Goal: Check status: Check status

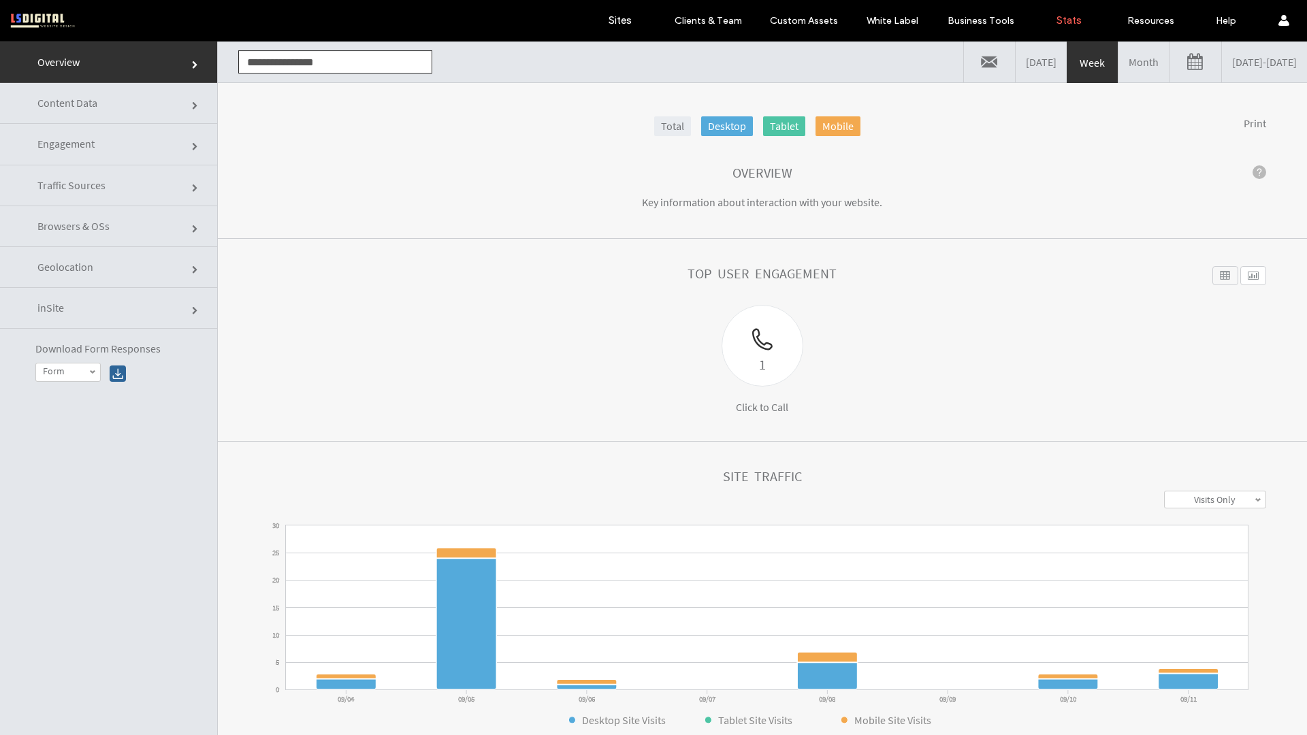
click at [387, 61] on input "**********" at bounding box center [335, 61] width 194 height 23
click at [1221, 66] on link "[DATE] - [DATE]" at bounding box center [1263, 62] width 85 height 41
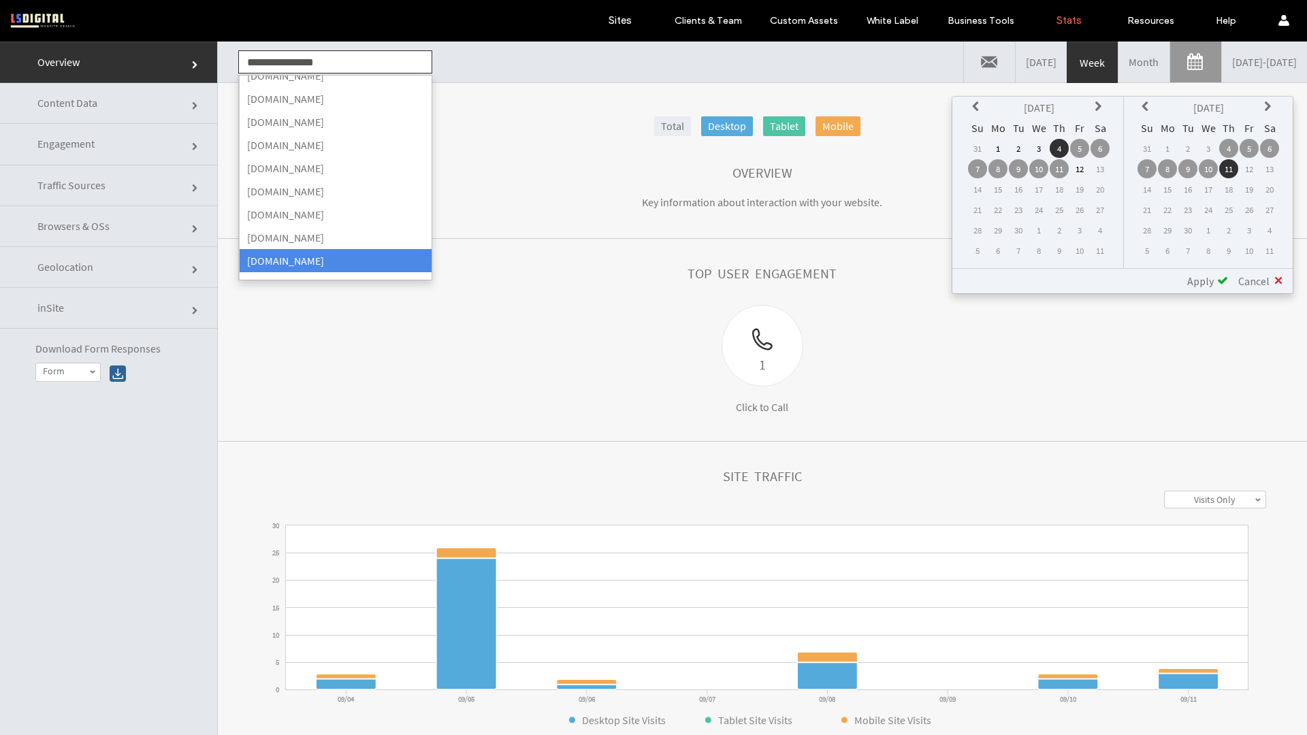
click at [970, 105] on th at bounding box center [977, 107] width 19 height 19
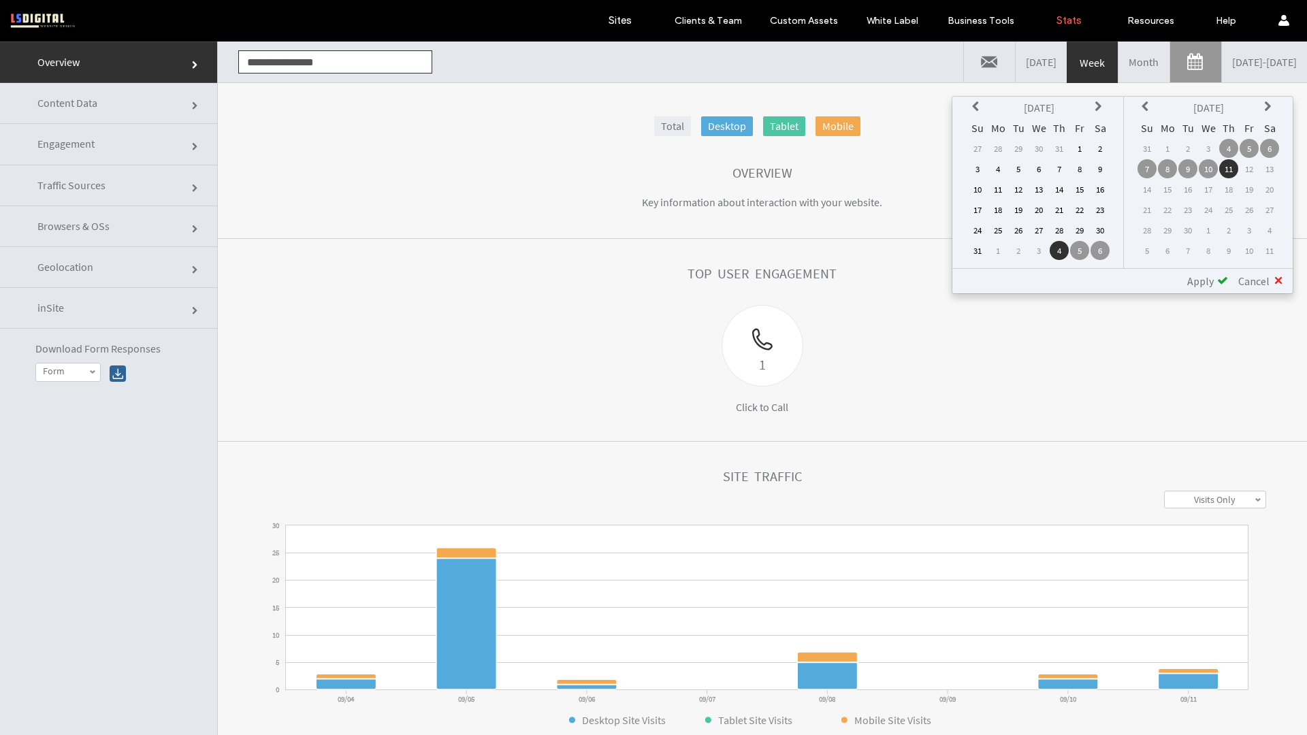
click at [972, 107] on icon at bounding box center [977, 106] width 11 height 11
click at [979, 205] on td "15" at bounding box center [977, 209] width 19 height 19
click at [1210, 284] on span "Apply" at bounding box center [1200, 281] width 27 height 14
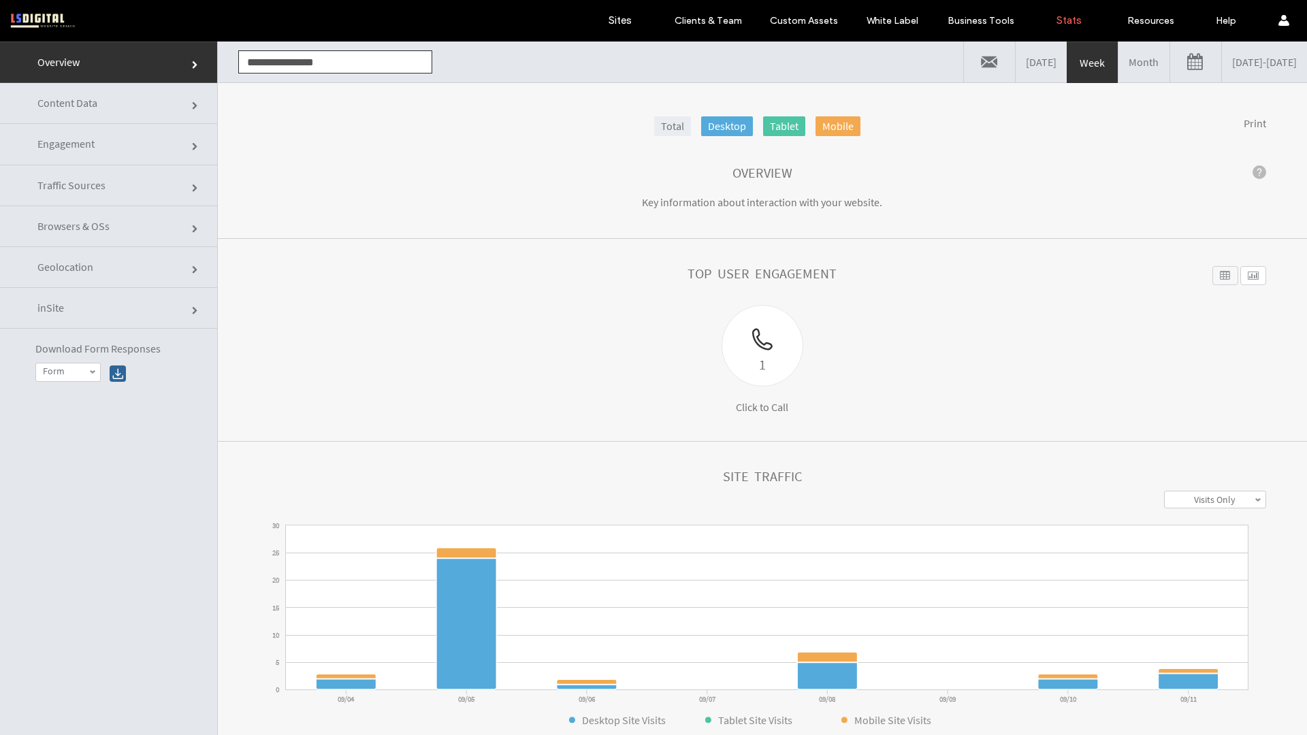
click at [148, 144] on link "Engagement" at bounding box center [108, 144] width 217 height 41
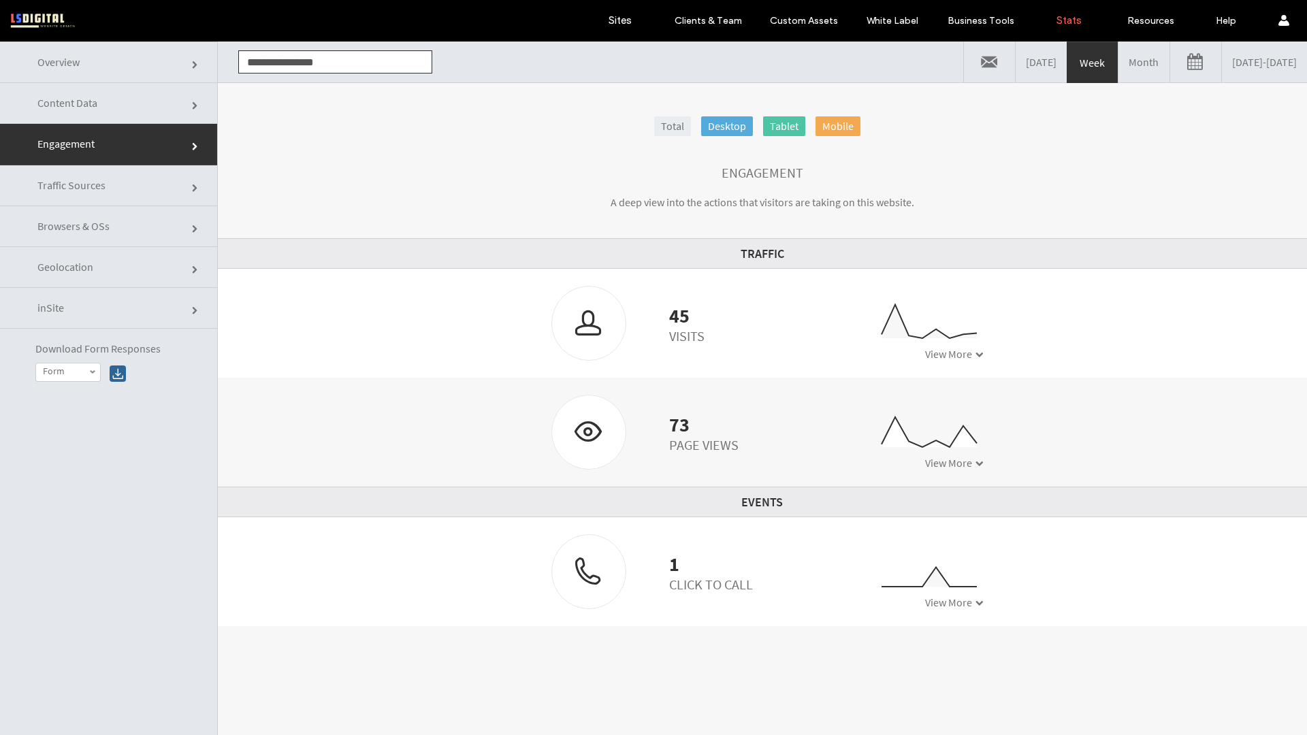
click at [1259, 64] on link "[DATE] - [DATE]" at bounding box center [1263, 62] width 85 height 41
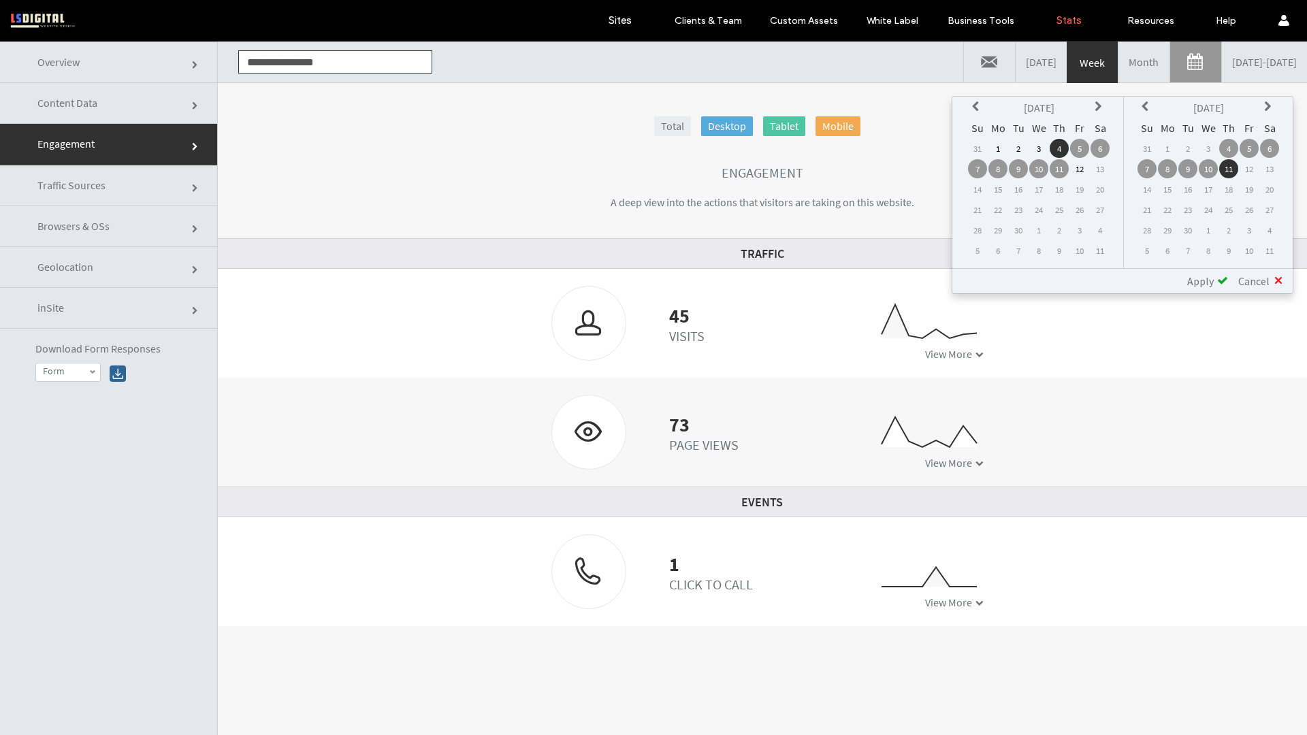
click at [980, 105] on icon at bounding box center [977, 106] width 11 height 11
click at [1103, 101] on icon at bounding box center [1099, 106] width 11 height 11
click at [974, 109] on icon at bounding box center [977, 106] width 11 height 11
click at [1094, 112] on icon at bounding box center [1099, 106] width 11 height 11
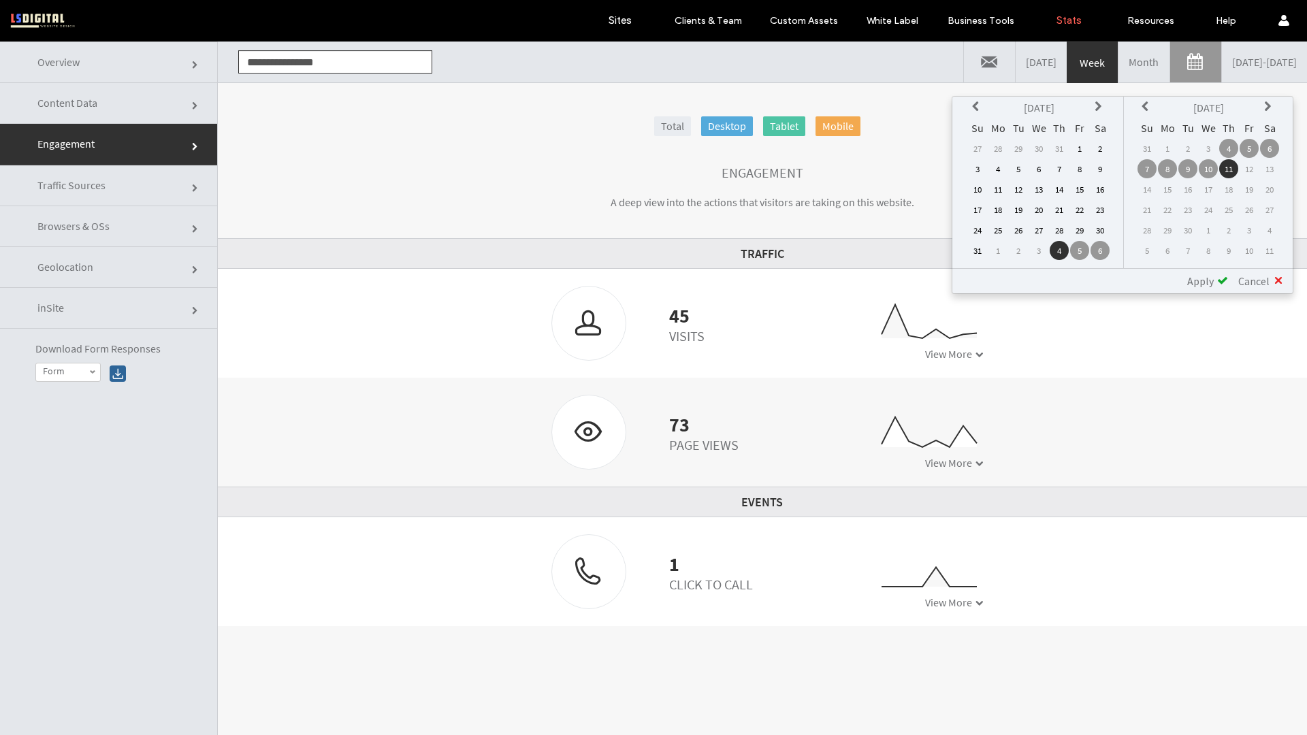
click at [968, 98] on th at bounding box center [977, 107] width 19 height 19
click at [972, 104] on icon at bounding box center [977, 106] width 11 height 11
click at [977, 210] on td "15" at bounding box center [977, 209] width 19 height 19
click at [1202, 280] on span "Apply" at bounding box center [1200, 281] width 27 height 14
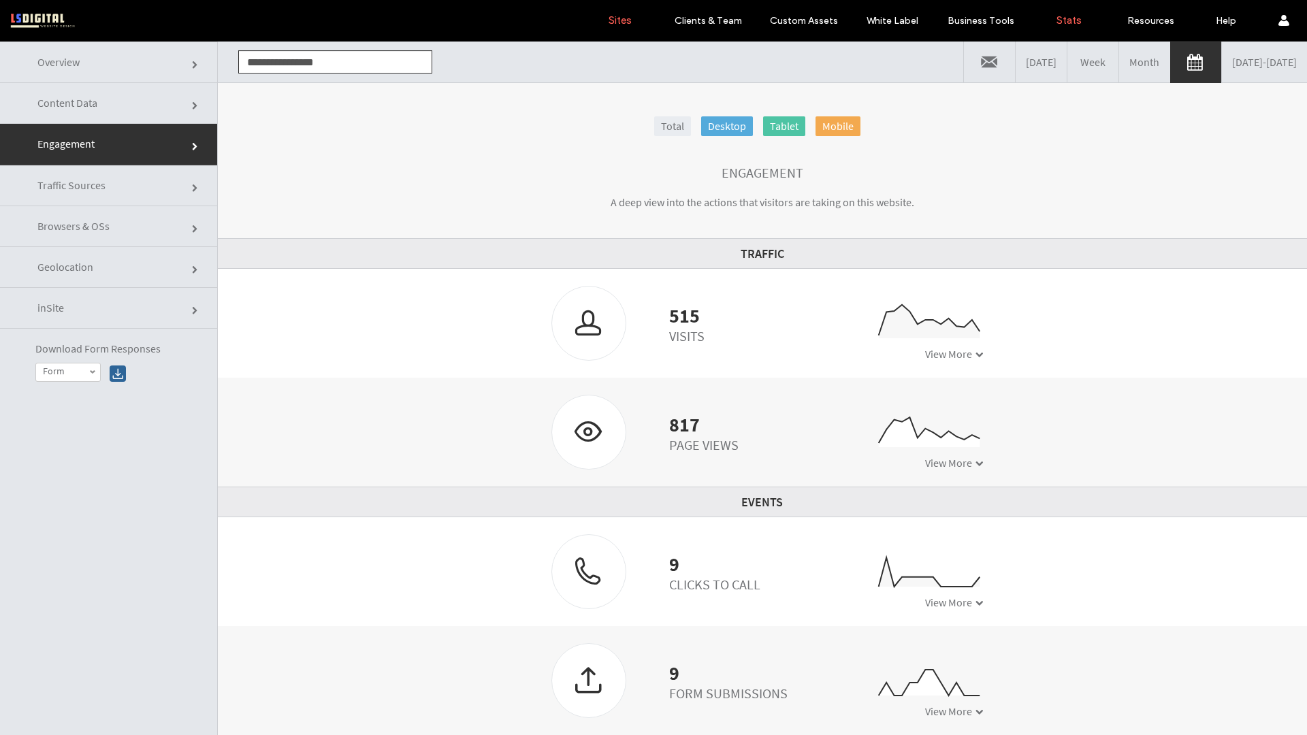
click at [618, 11] on link "Sites" at bounding box center [619, 20] width 81 height 41
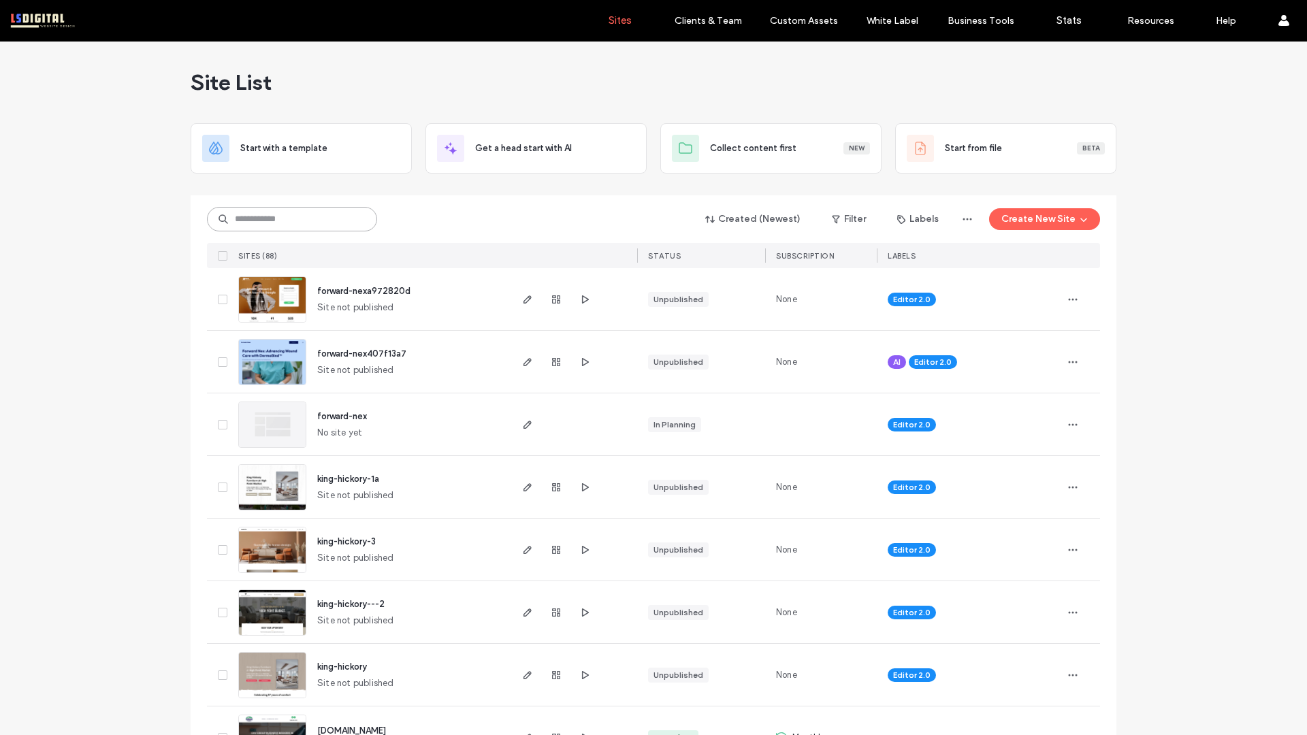
click at [260, 212] on input at bounding box center [292, 219] width 170 height 24
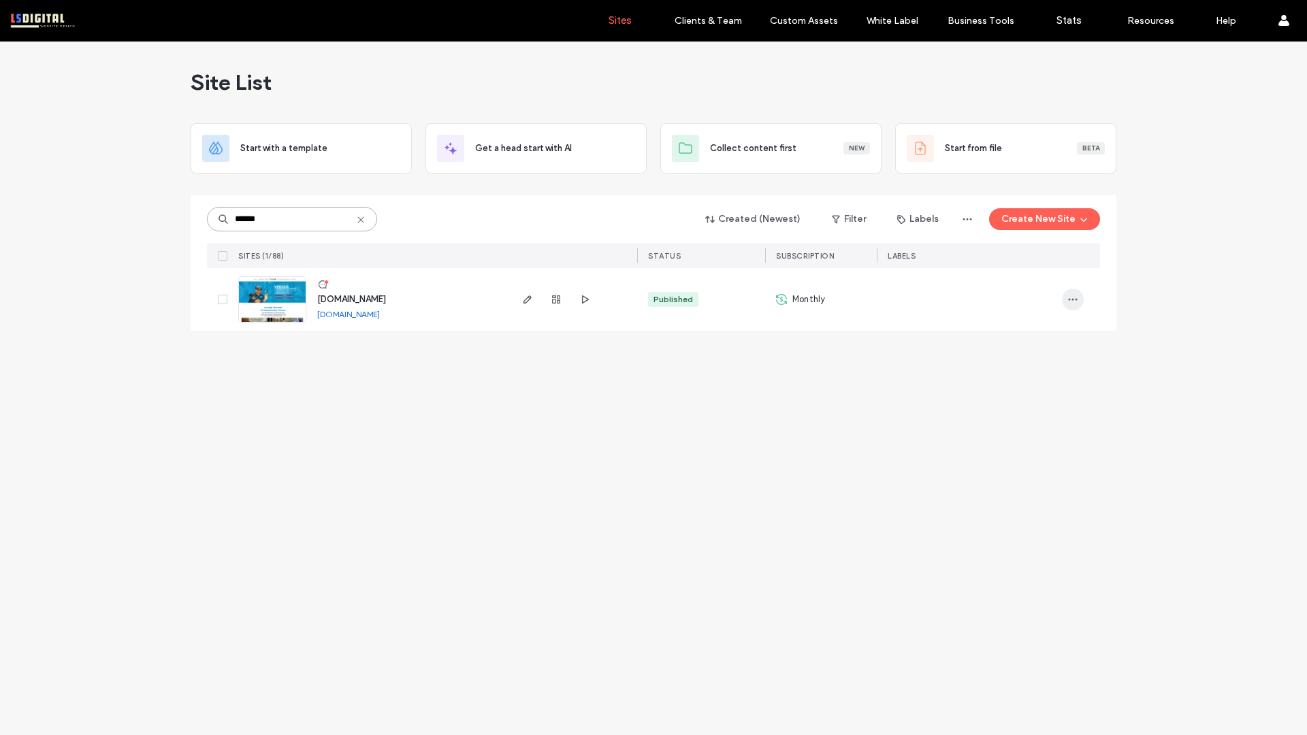
type input "******"
click at [1070, 299] on icon "button" at bounding box center [1072, 299] width 11 height 11
click at [980, 468] on icon at bounding box center [977, 464] width 10 height 10
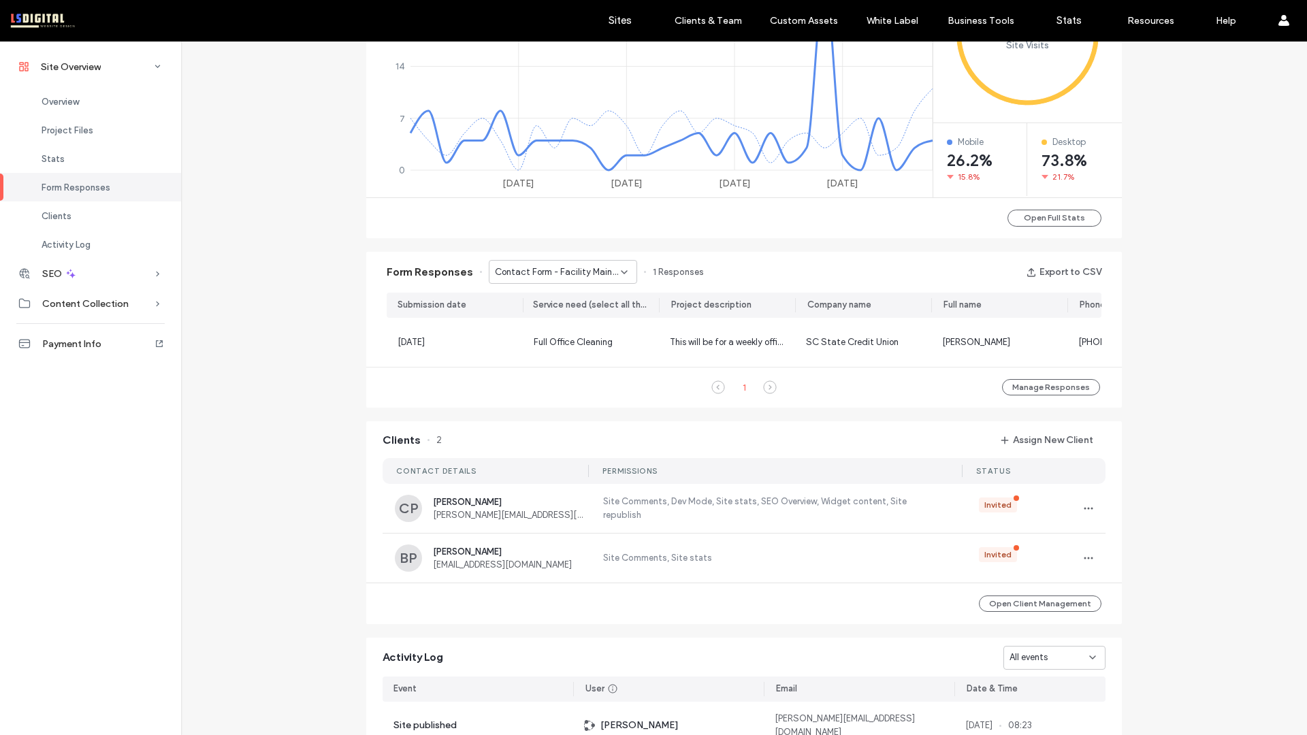
scroll to position [625, 0]
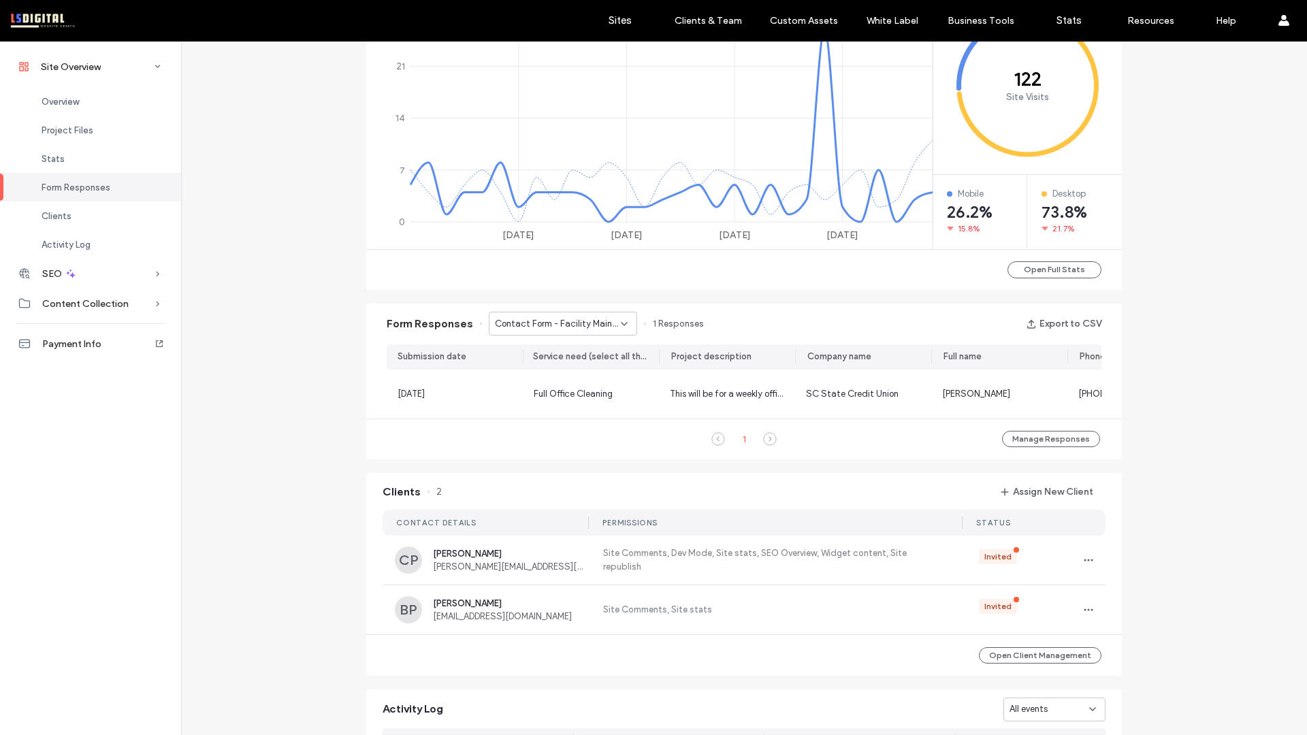
click at [548, 317] on span "Contact Form - Facility Maintenance & Day Porting page" at bounding box center [558, 324] width 126 height 14
click at [548, 394] on span "Contact Form - GET A QUOTE page" at bounding box center [553, 396] width 131 height 14
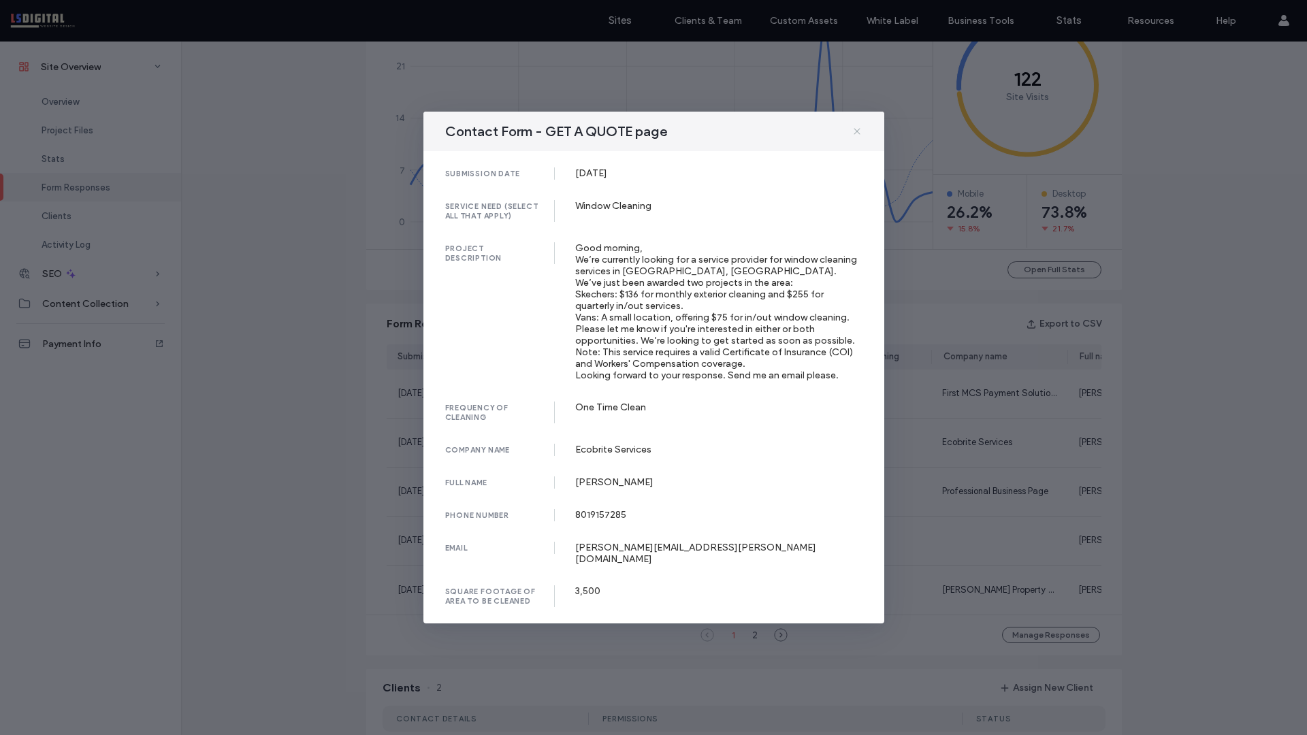
click at [857, 133] on use at bounding box center [856, 131] width 6 height 6
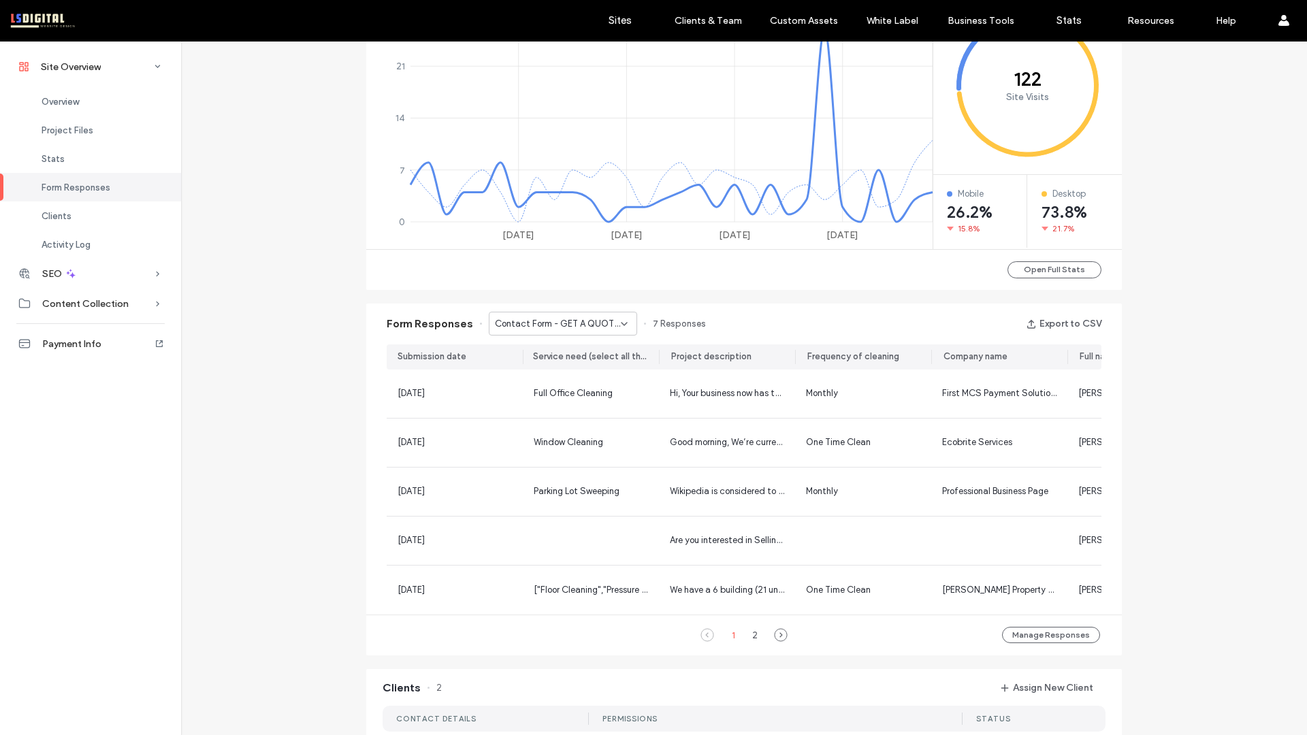
click at [608, 321] on span "Contact Form - GET A QUOTE page" at bounding box center [558, 324] width 126 height 14
click at [576, 373] on span "Contact Form - VCT Strip and Wax page" at bounding box center [553, 372] width 131 height 14
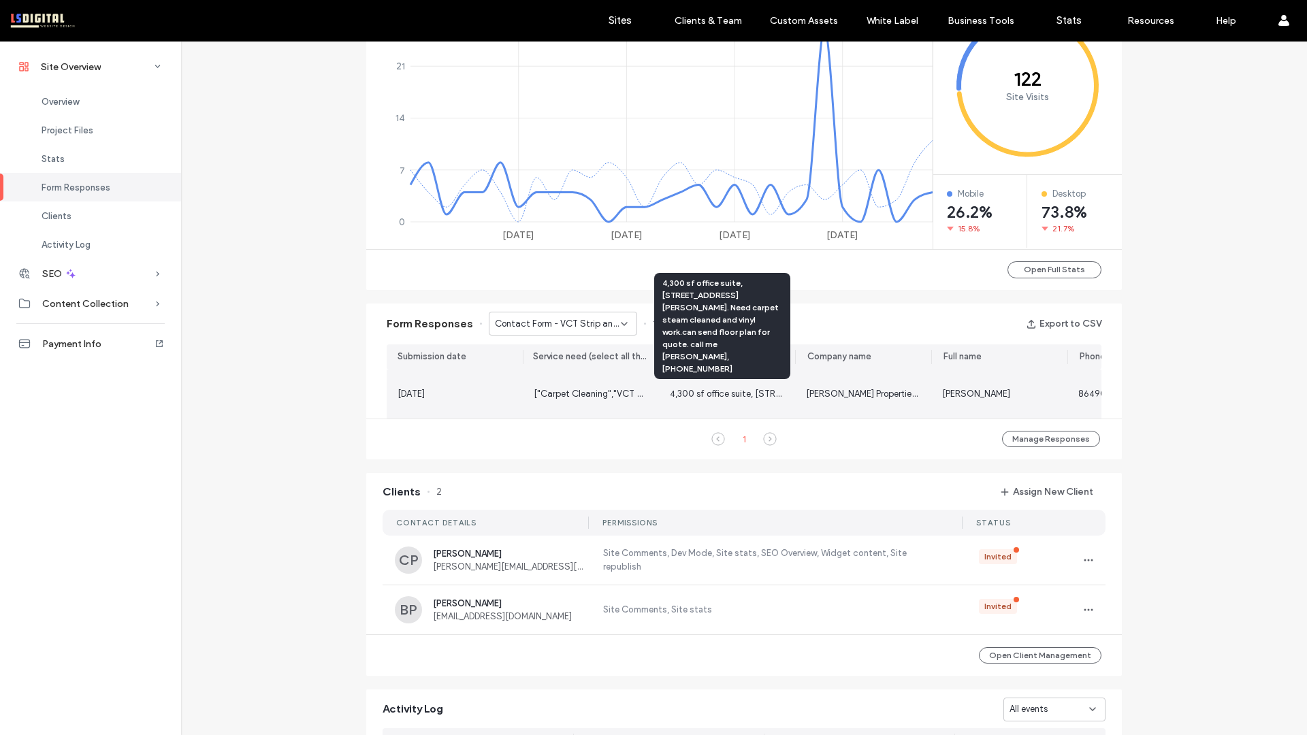
click at [693, 395] on span "4,300 sf office suite, 1325 Miller Road. Need carpet steam cleaned and vinyl wo…" at bounding box center [1026, 394] width 712 height 10
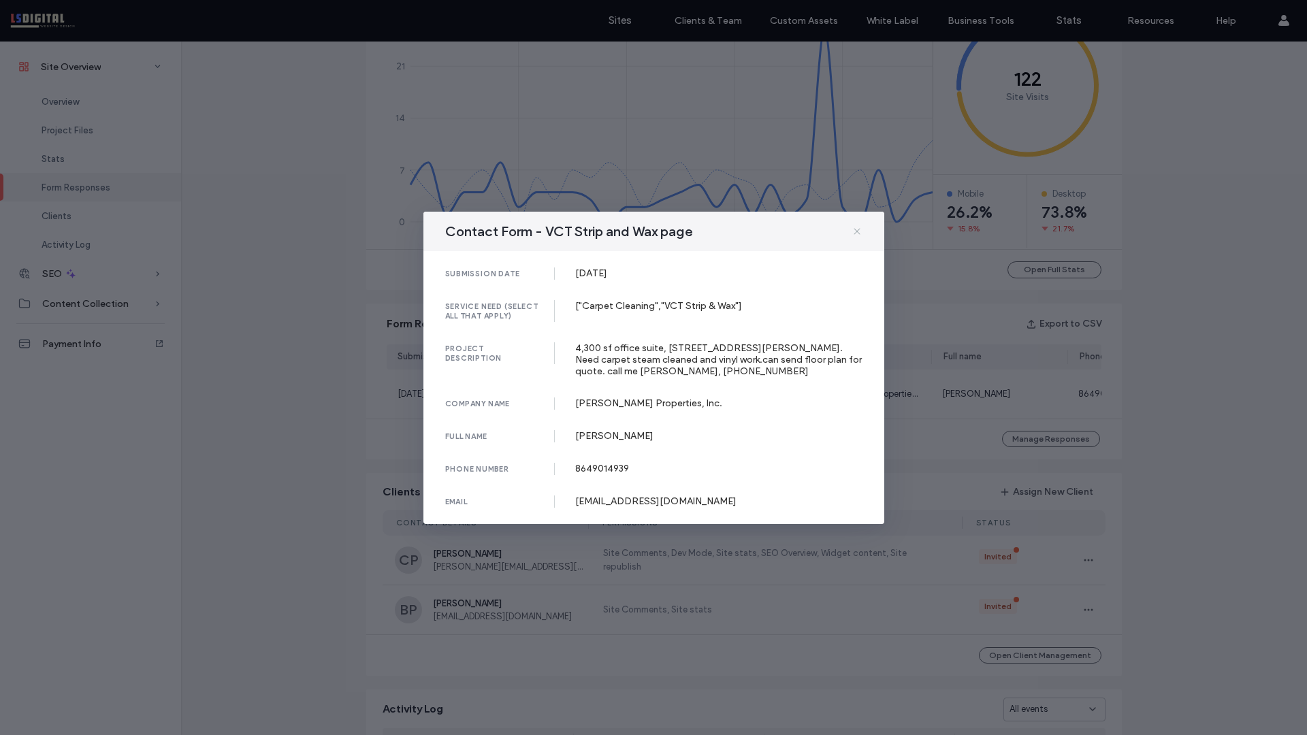
click at [856, 228] on icon at bounding box center [856, 231] width 11 height 11
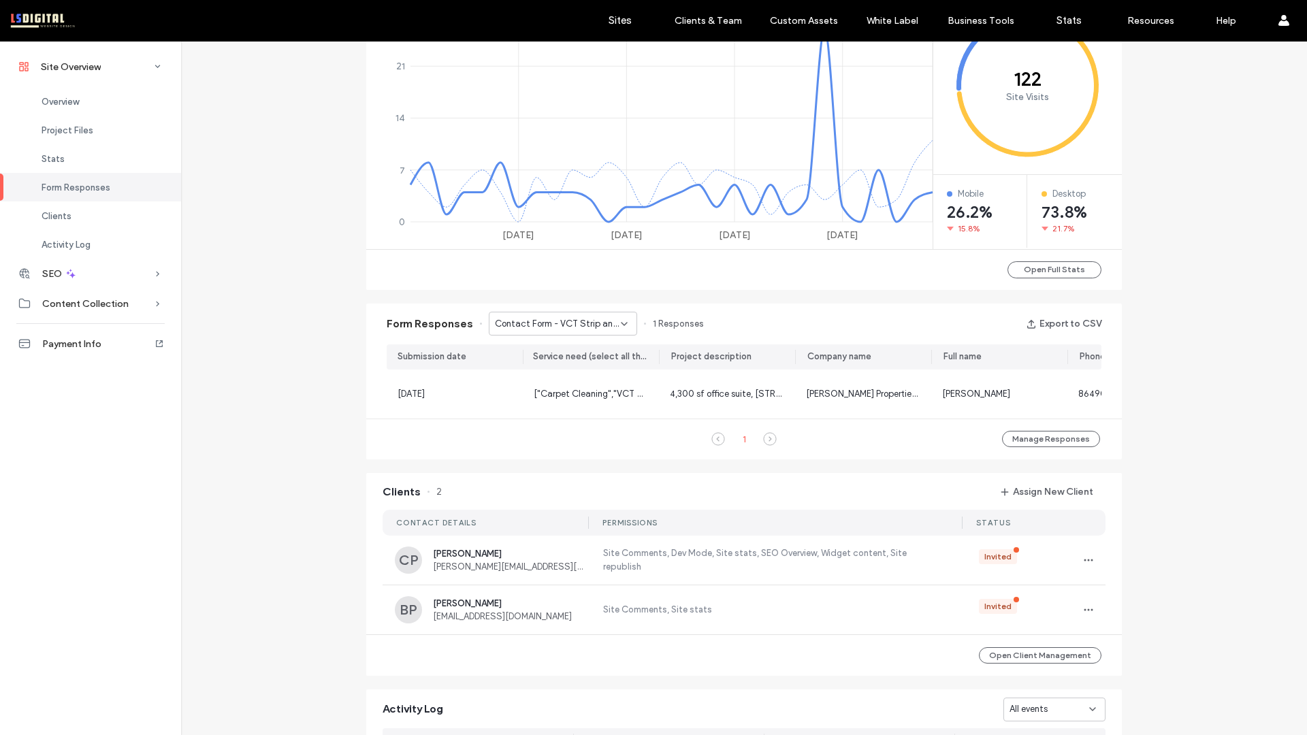
click at [579, 320] on span "Contact Form - VCT Strip and Wax page" at bounding box center [558, 324] width 126 height 14
click at [825, 315] on div "Form Responses Contact Form - VCT Strip and Wax page 1 Responses Export to CSV" at bounding box center [743, 324] width 755 height 41
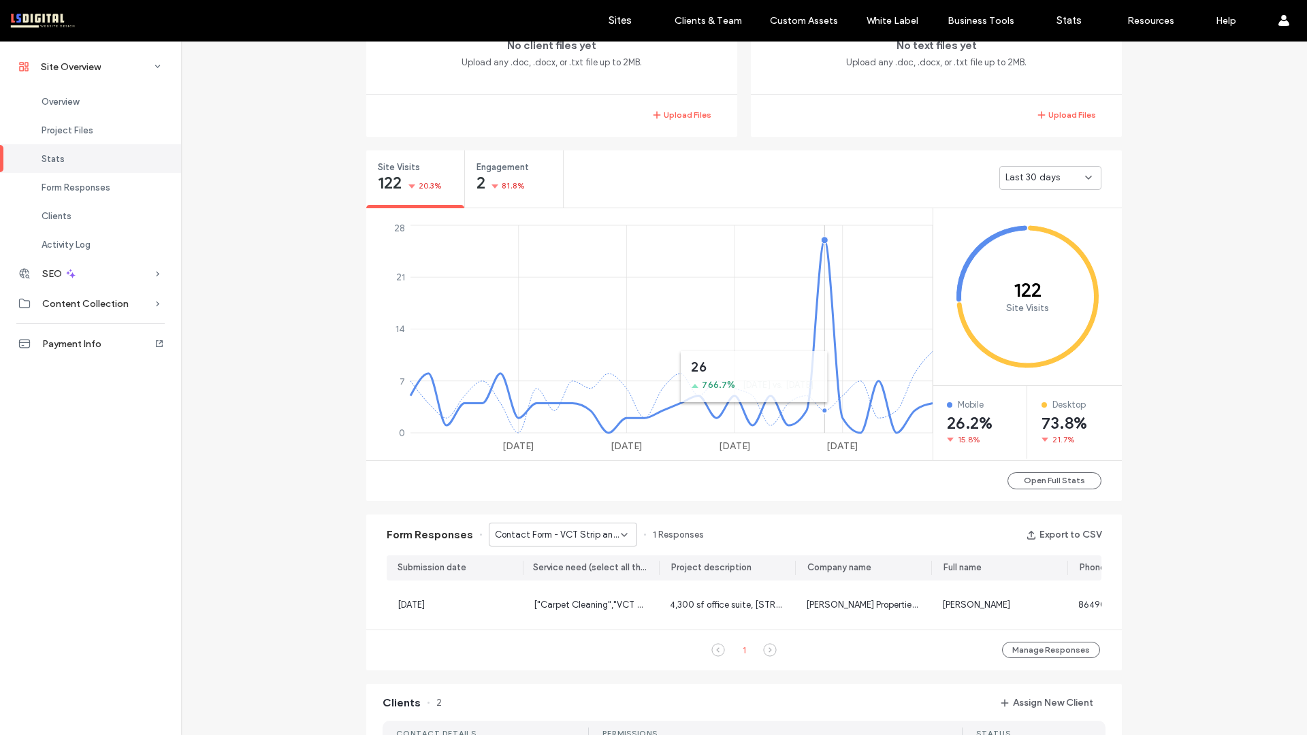
scroll to position [404, 0]
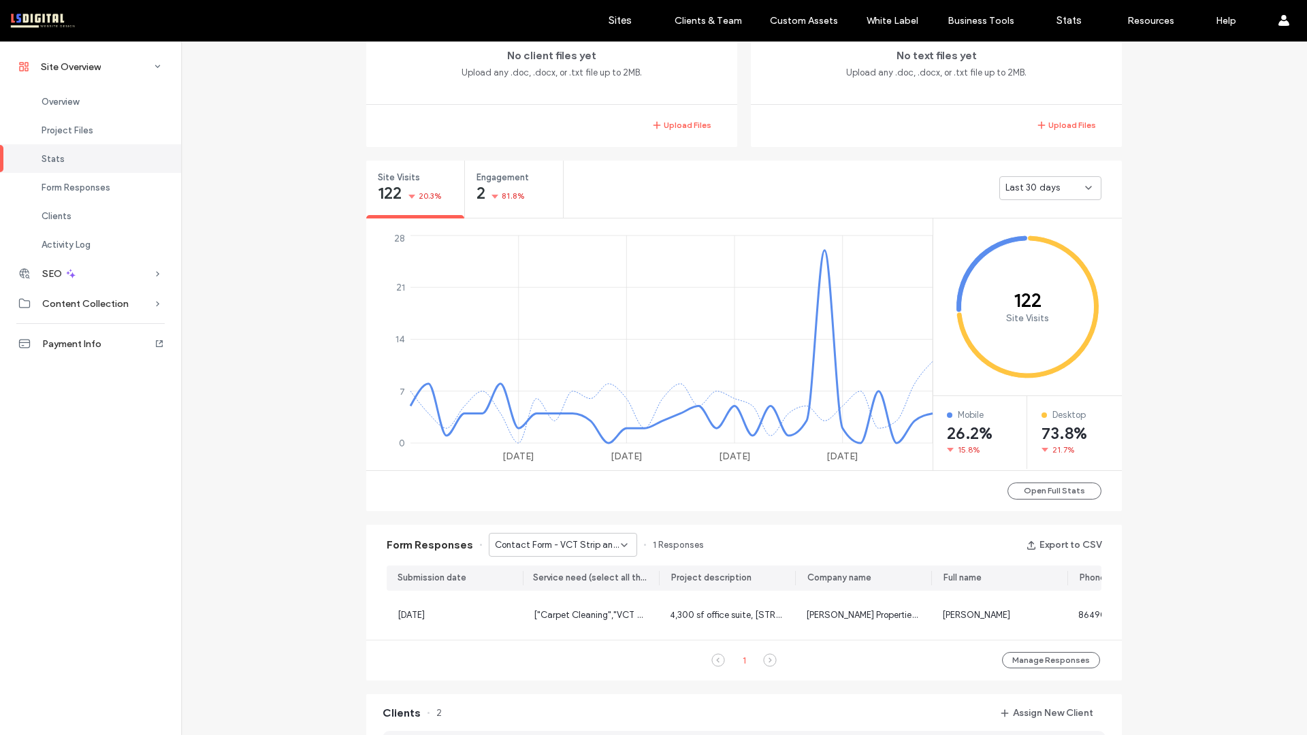
click at [1033, 188] on span "Last 30 days" at bounding box center [1032, 188] width 54 height 14
click at [950, 175] on div "Last 30 days" at bounding box center [842, 188] width 558 height 54
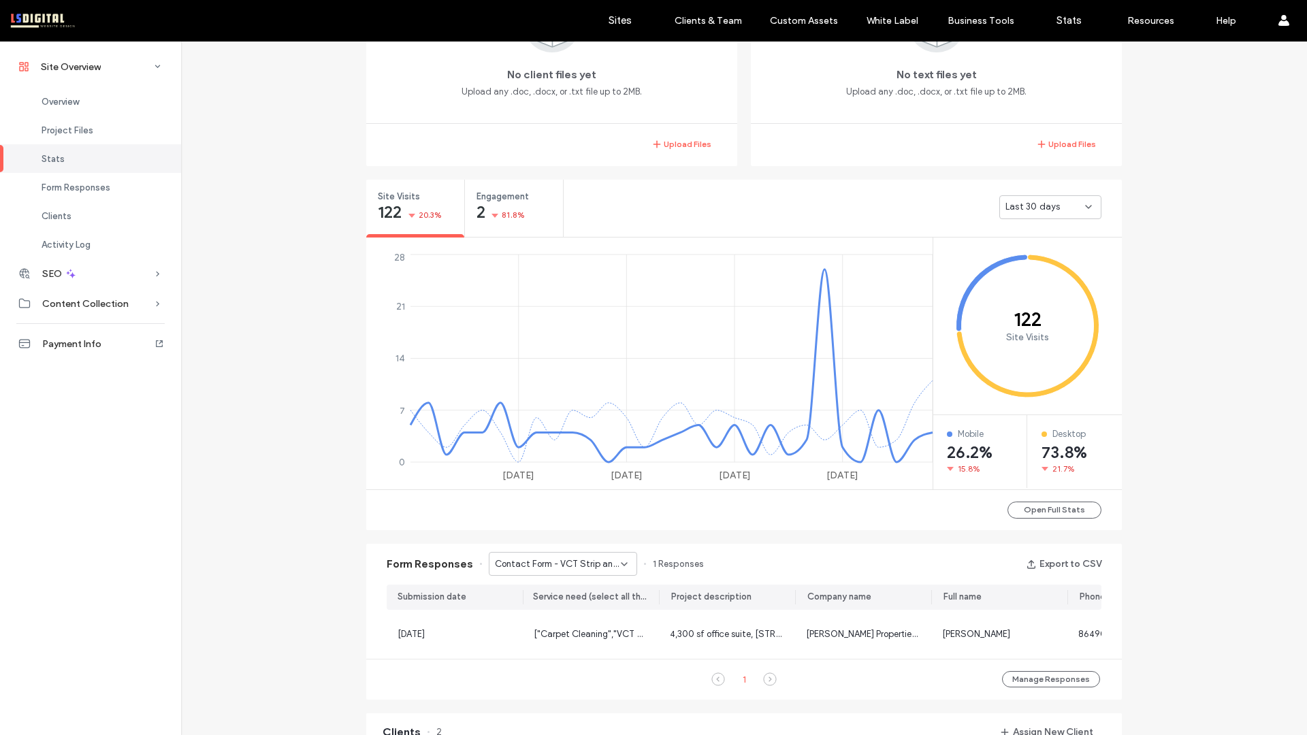
scroll to position [380, 0]
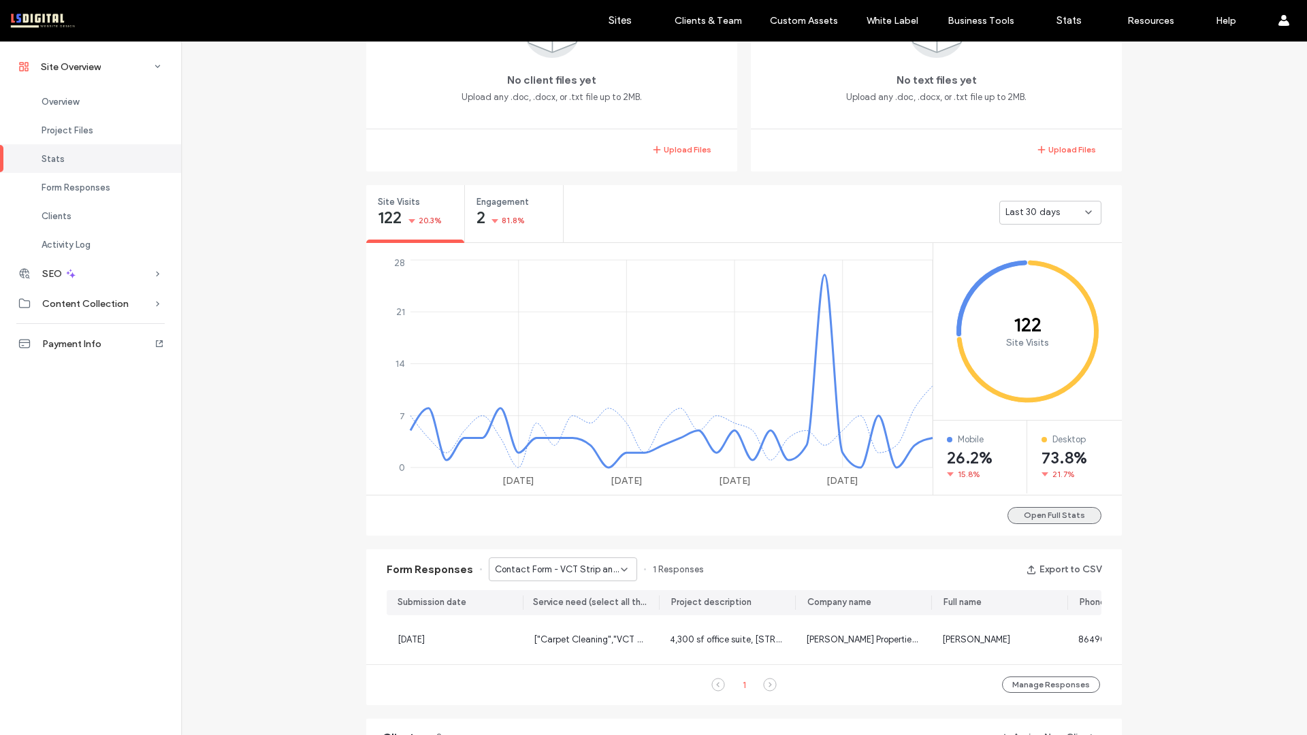
click at [1080, 516] on button "Open Full Stats" at bounding box center [1054, 515] width 94 height 17
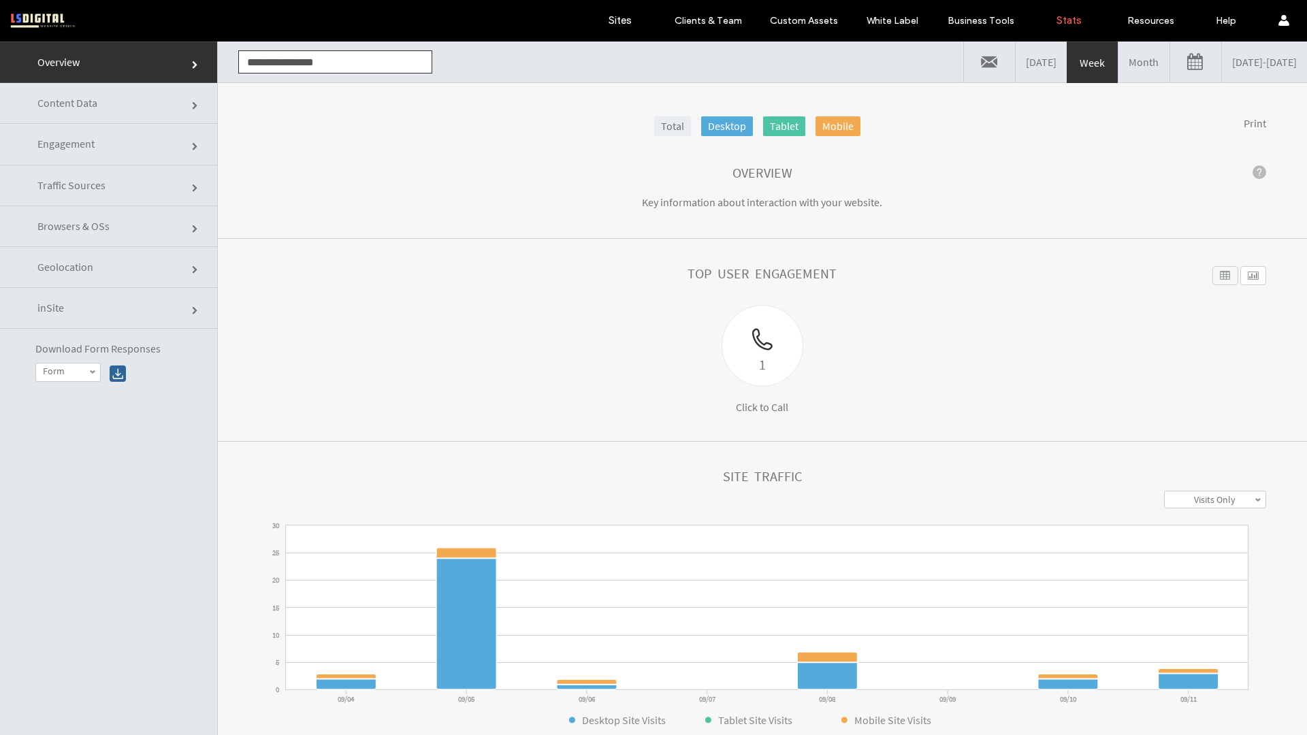
click at [136, 152] on link "Engagement" at bounding box center [108, 144] width 217 height 41
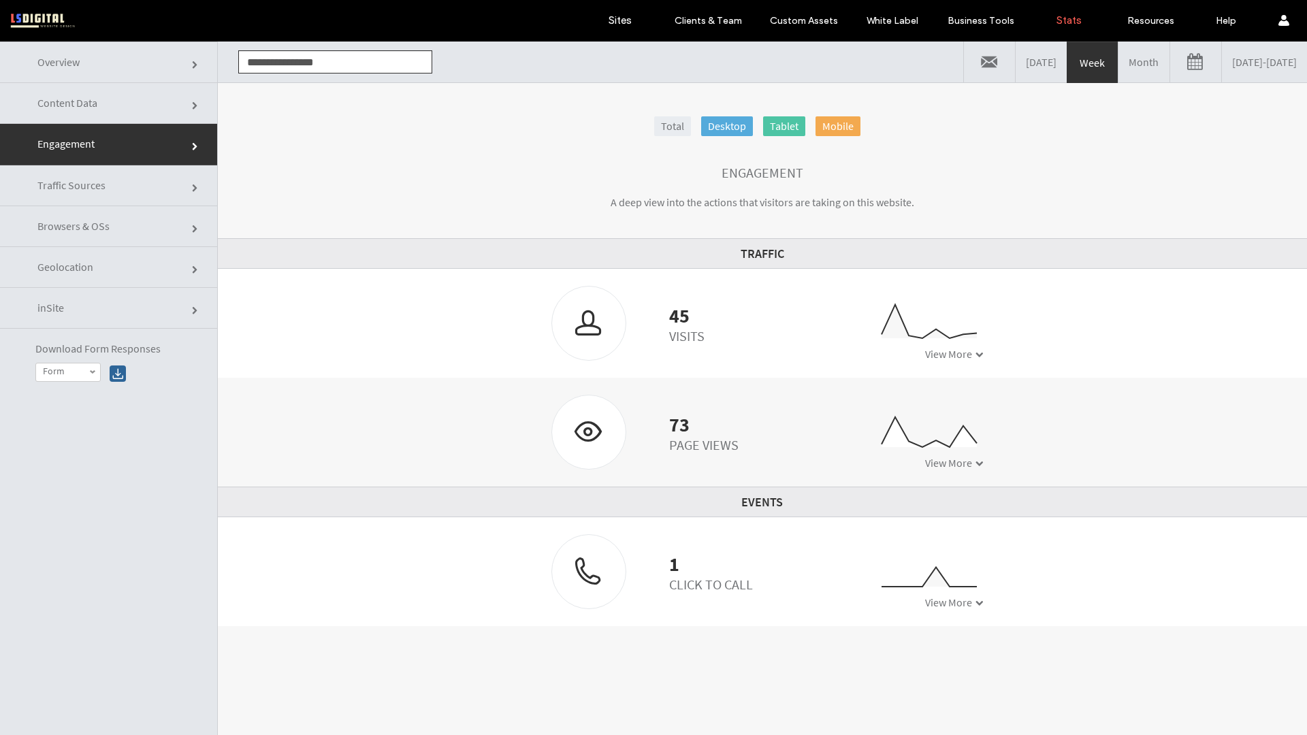
click at [125, 197] on link "Traffic Sources" at bounding box center [108, 185] width 217 height 41
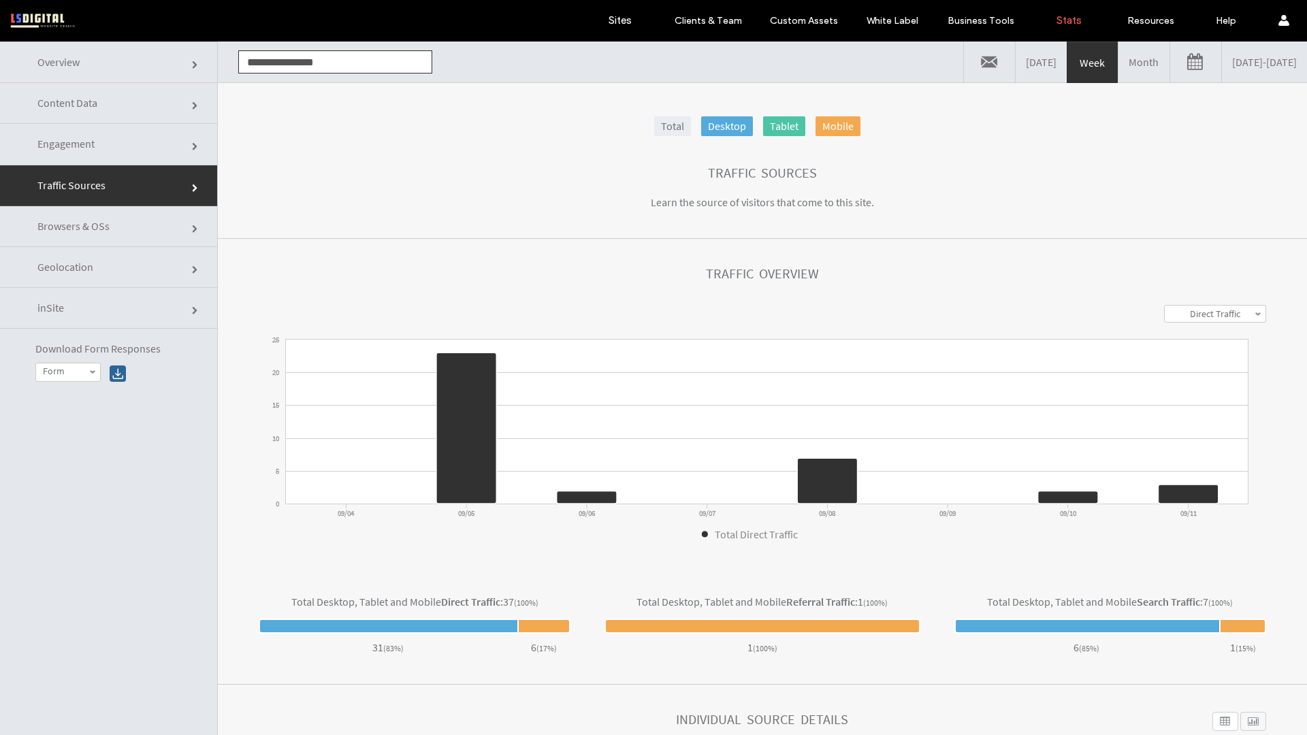
click at [97, 278] on link "Geolocation" at bounding box center [108, 267] width 217 height 41
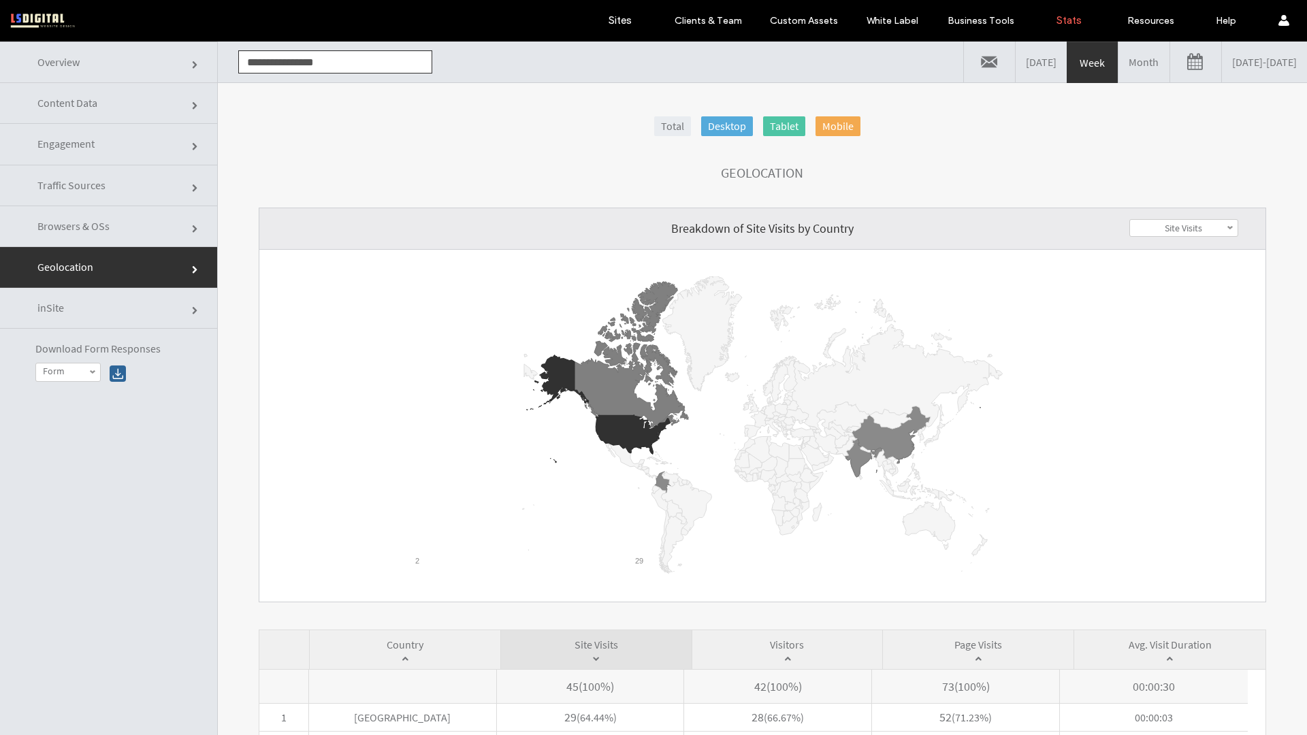
click at [1118, 73] on link "Month" at bounding box center [1143, 62] width 51 height 41
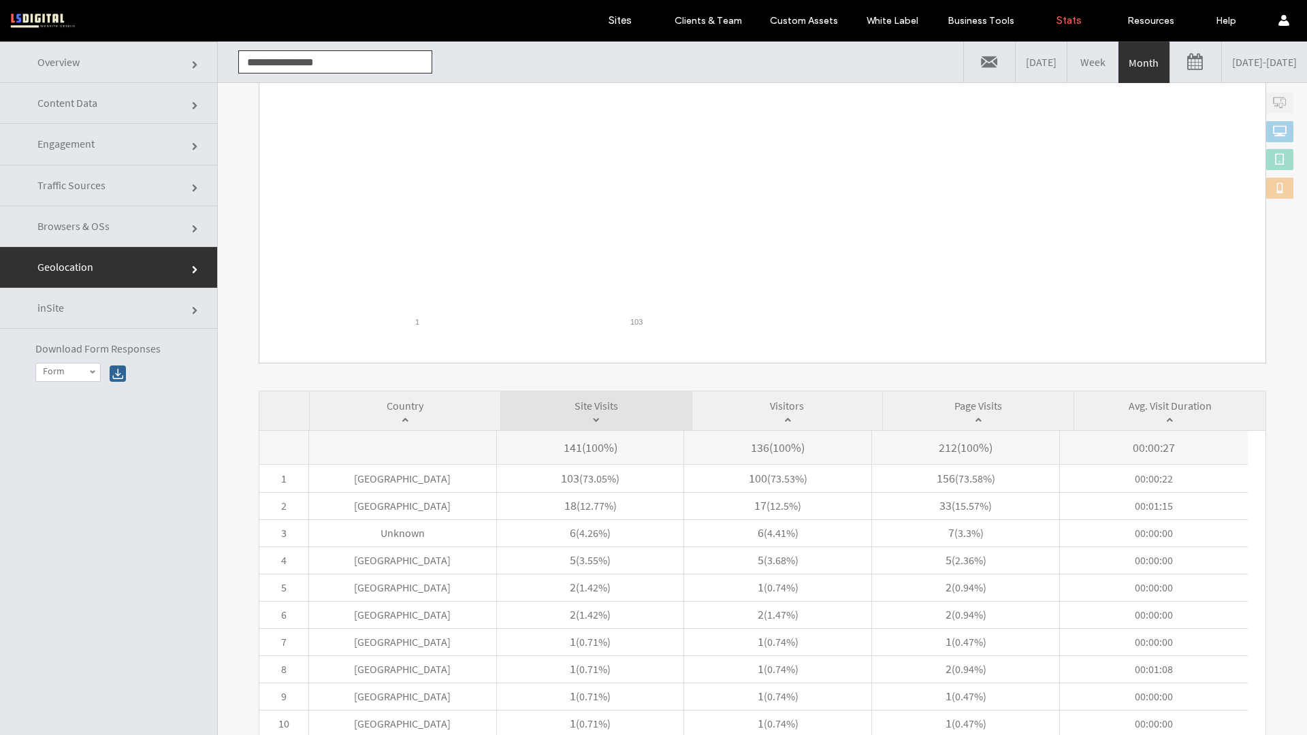
scroll to position [250, 0]
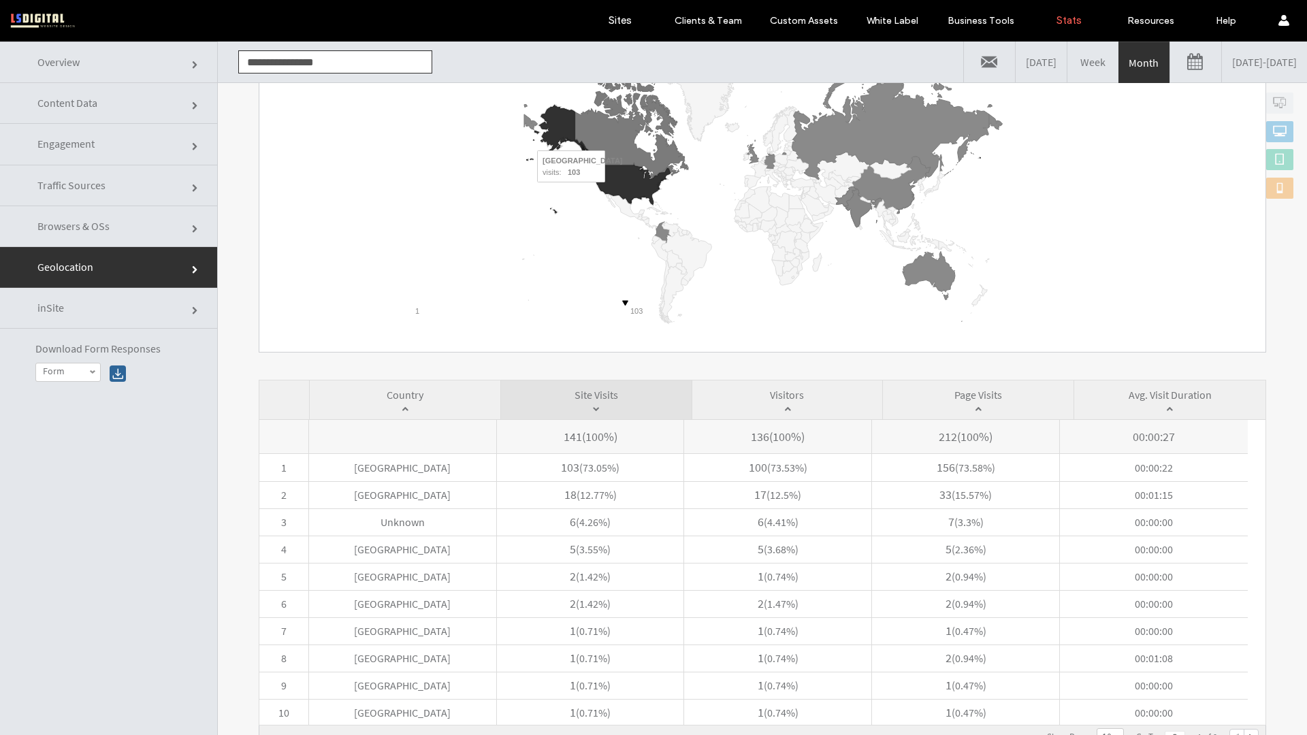
click at [608, 191] on icon "A chart." at bounding box center [632, 184] width 75 height 39
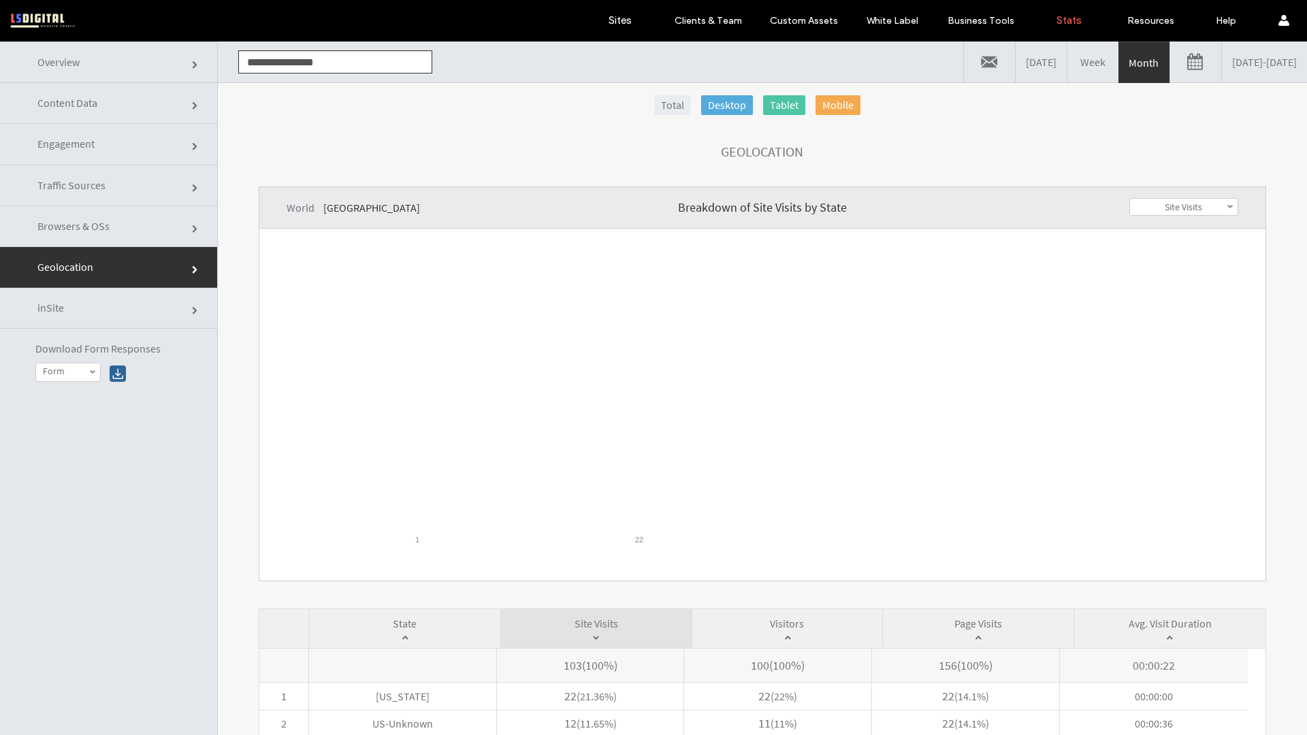
scroll to position [0, 0]
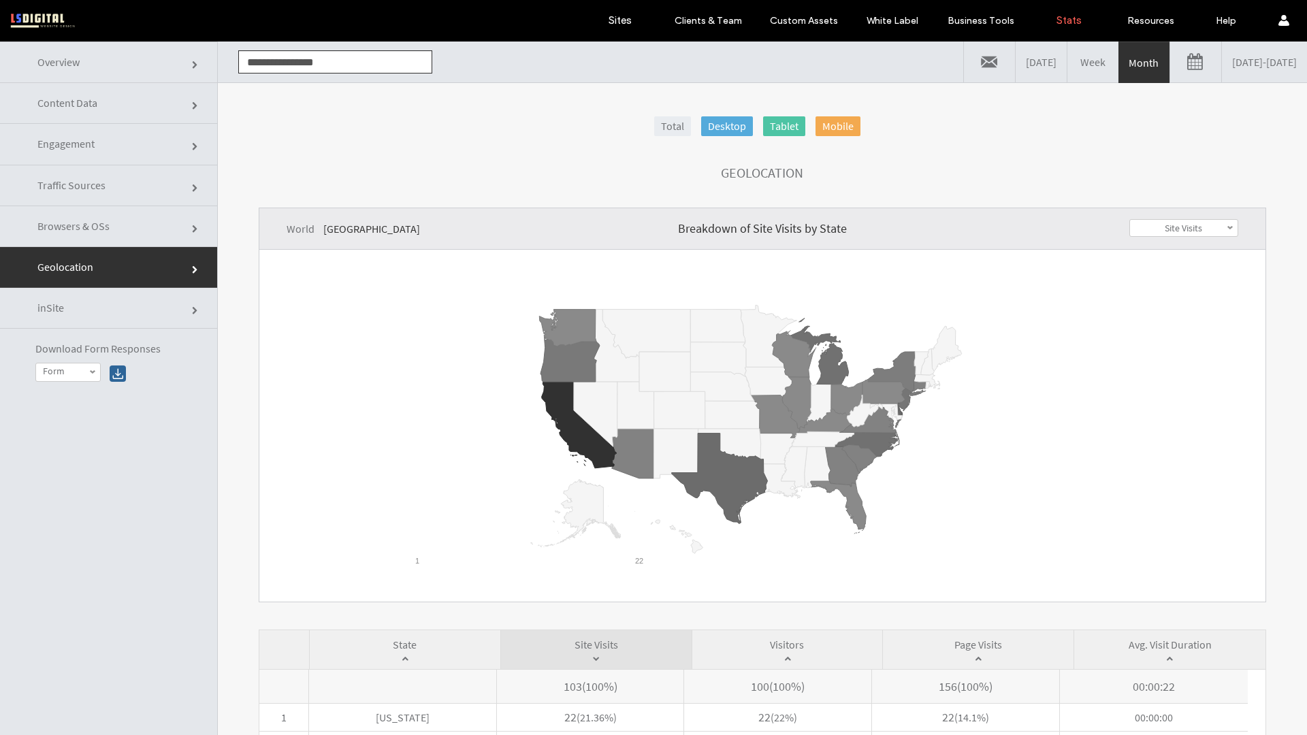
click at [1232, 69] on link "08/11/2025 - 09/11/2025" at bounding box center [1263, 62] width 85 height 41
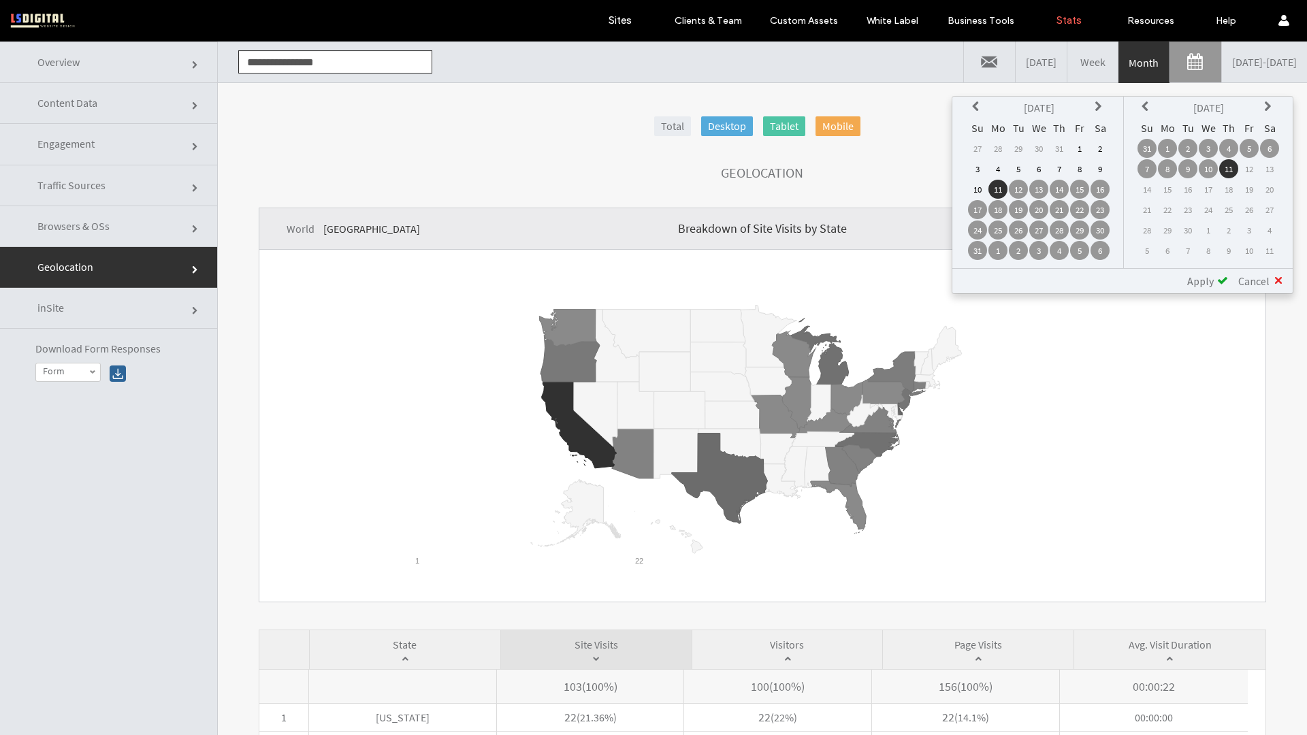
click at [975, 104] on icon at bounding box center [977, 106] width 11 height 11
click at [1102, 111] on icon at bounding box center [1099, 106] width 11 height 11
click at [980, 110] on icon at bounding box center [977, 106] width 11 height 11
click at [979, 110] on icon at bounding box center [977, 106] width 11 height 11
click at [975, 206] on td "15" at bounding box center [977, 209] width 19 height 19
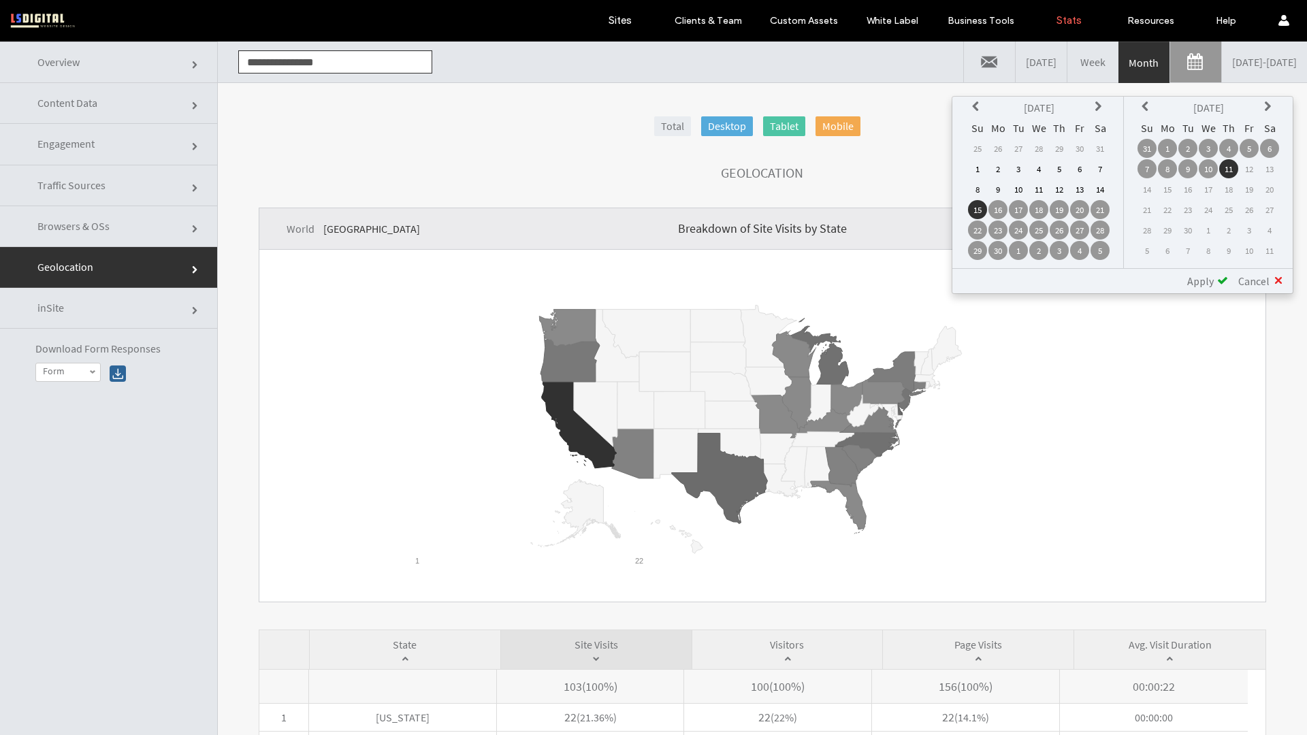
click at [1196, 277] on span "Apply" at bounding box center [1200, 281] width 27 height 14
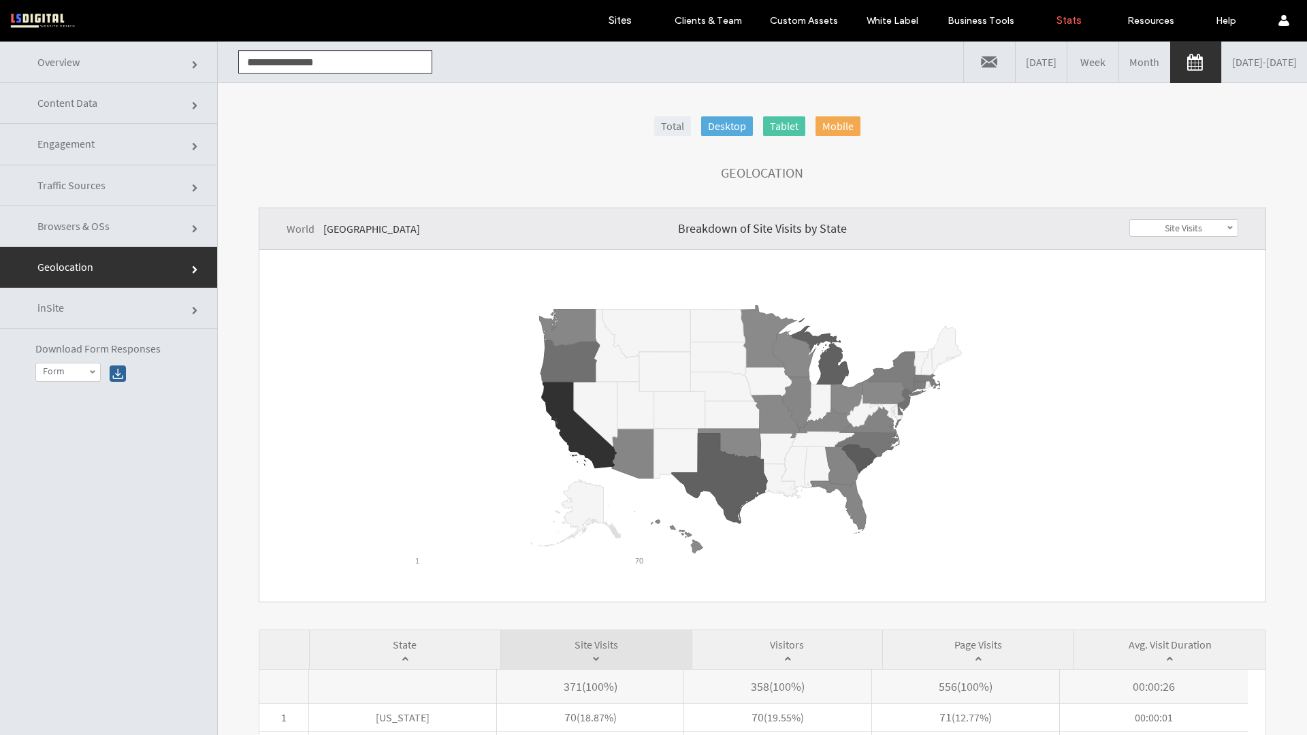
click at [127, 266] on link "Geolocation" at bounding box center [108, 267] width 217 height 41
click at [124, 271] on link "Geolocation" at bounding box center [108, 267] width 217 height 41
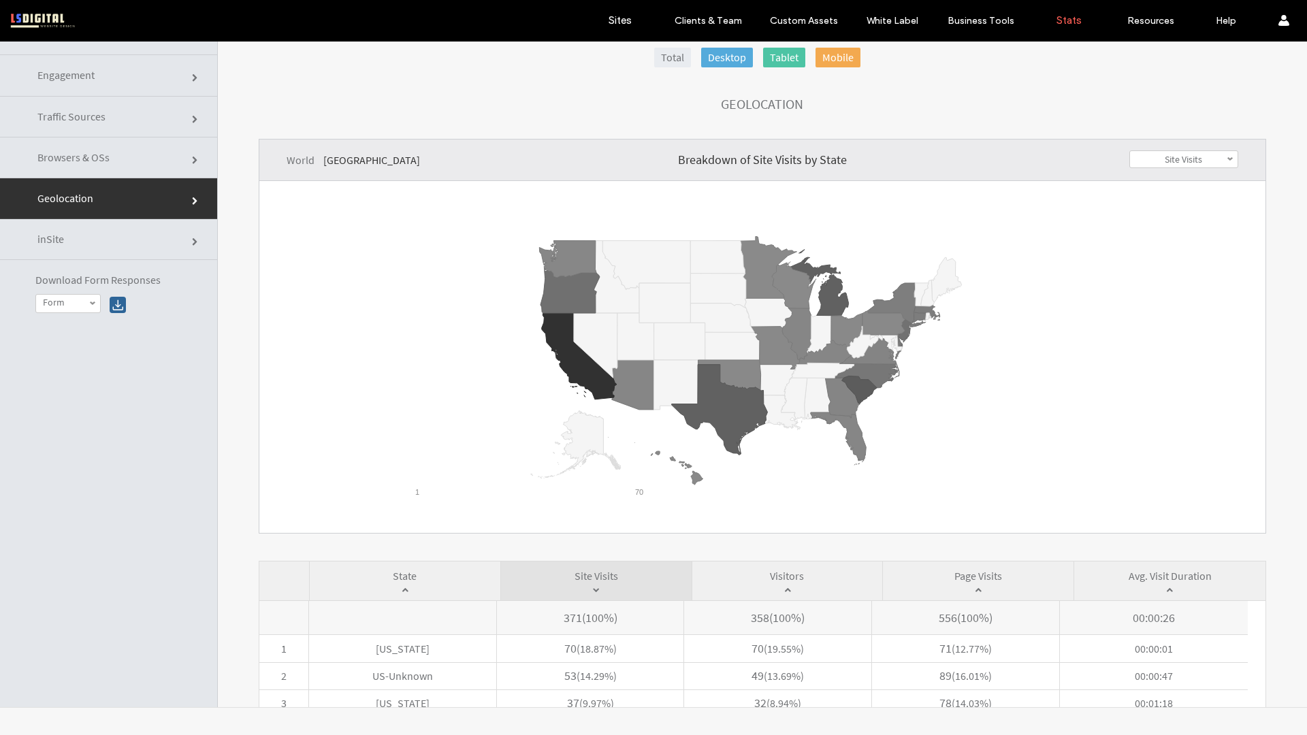
click at [117, 154] on link "Browsers & OSs" at bounding box center [108, 157] width 217 height 41
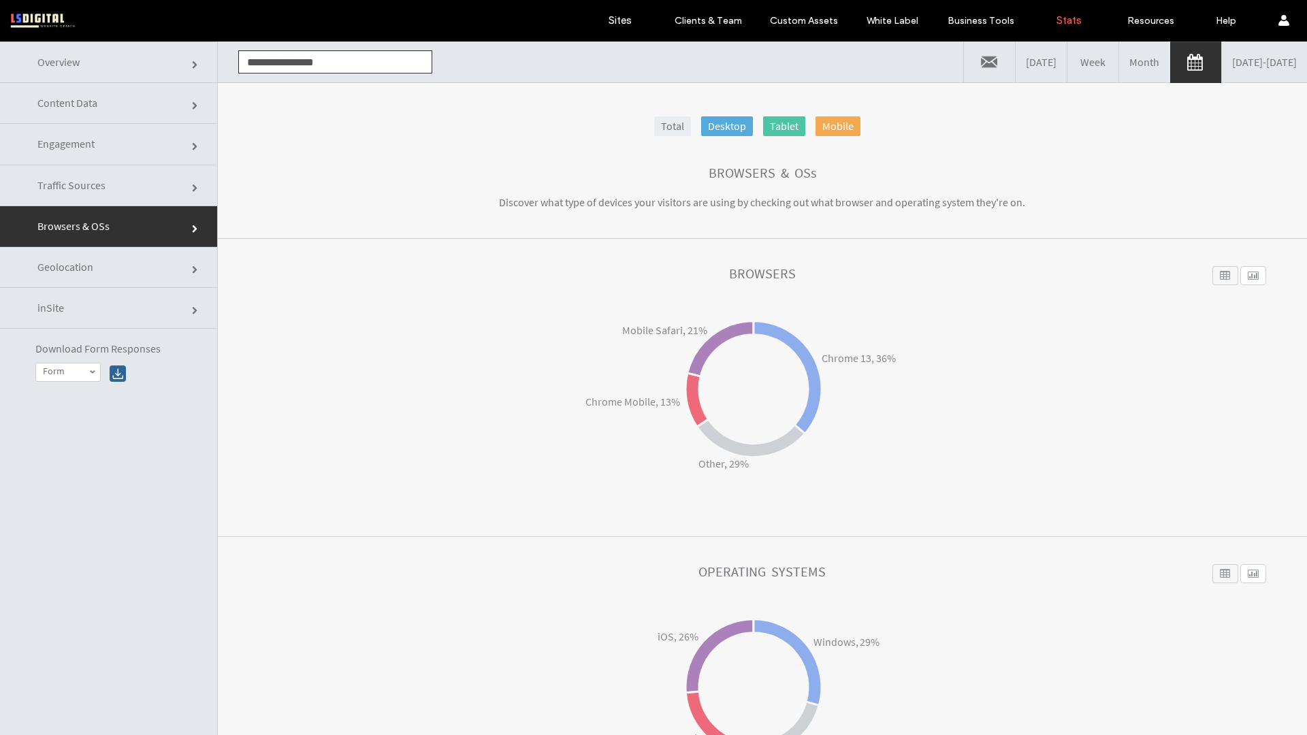
click at [119, 254] on link "Geolocation" at bounding box center [108, 267] width 217 height 41
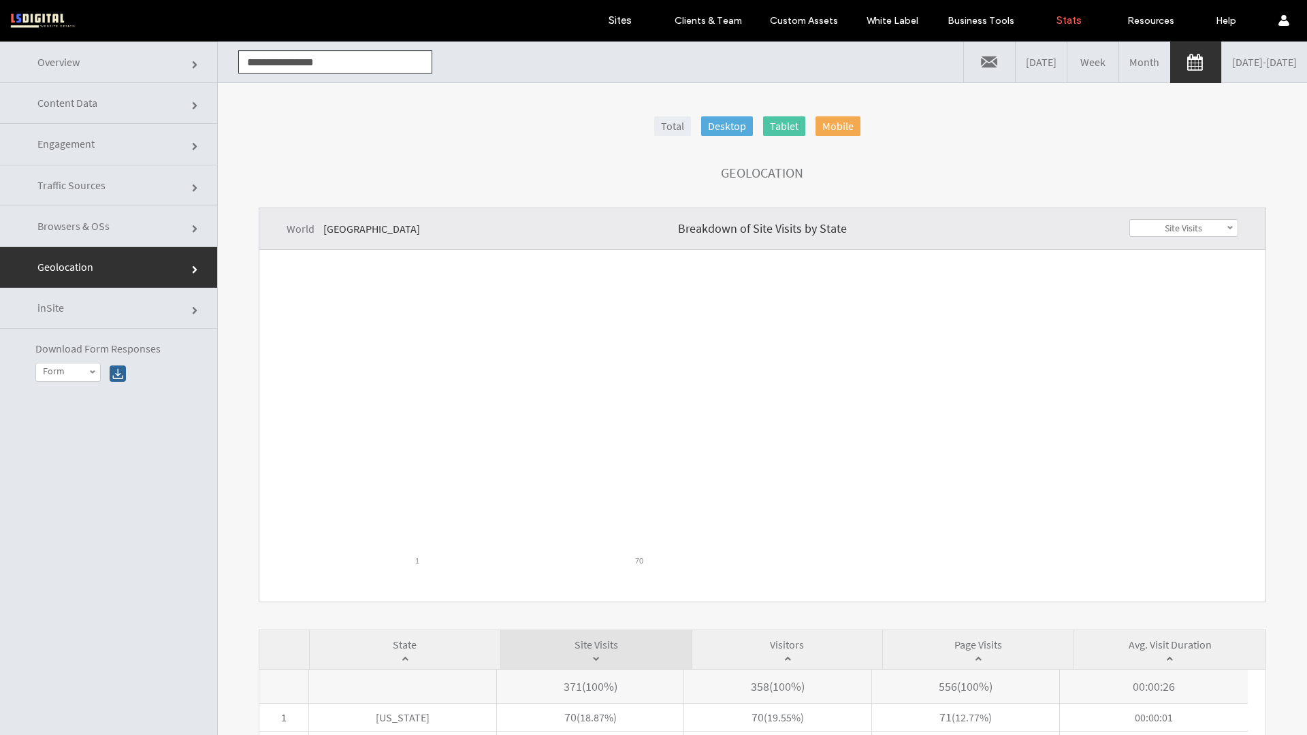
scroll to position [24, 0]
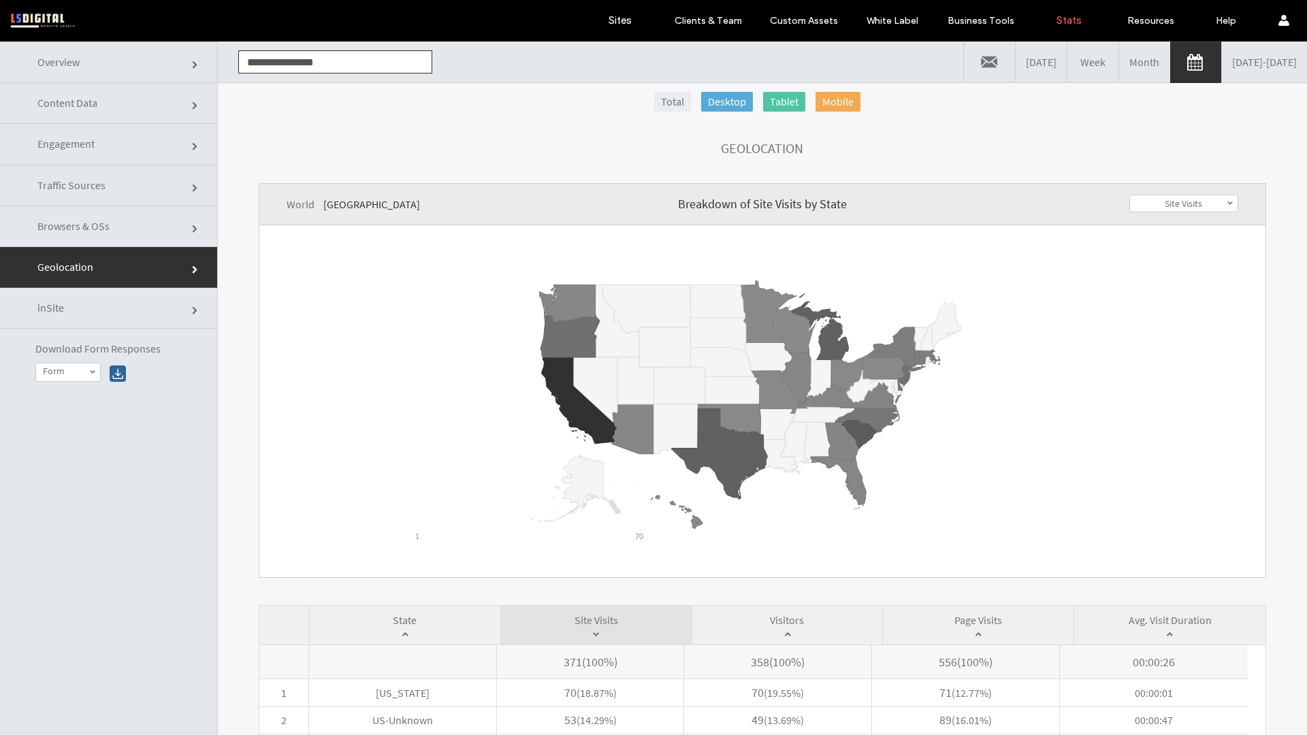
click at [352, 208] on link "[GEOGRAPHIC_DATA]" at bounding box center [371, 204] width 97 height 14
click at [298, 204] on link "World" at bounding box center [300, 204] width 28 height 14
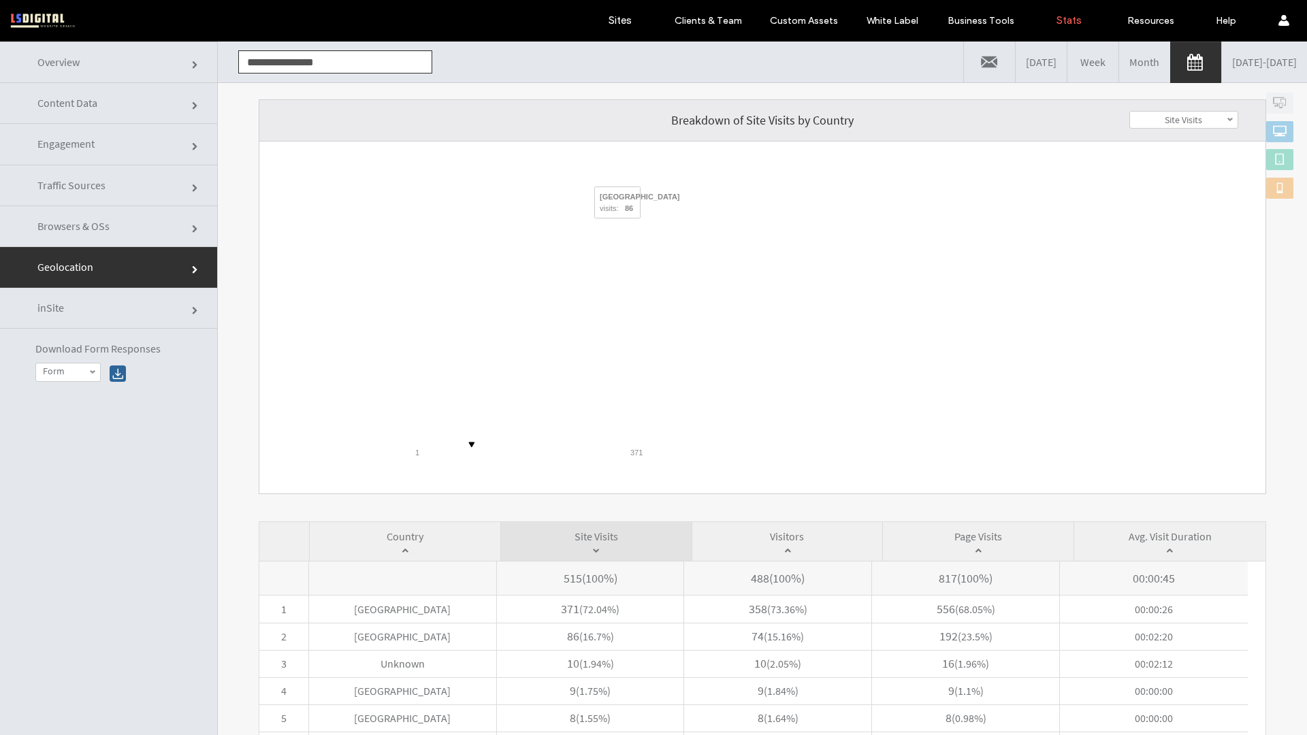
scroll to position [112, 0]
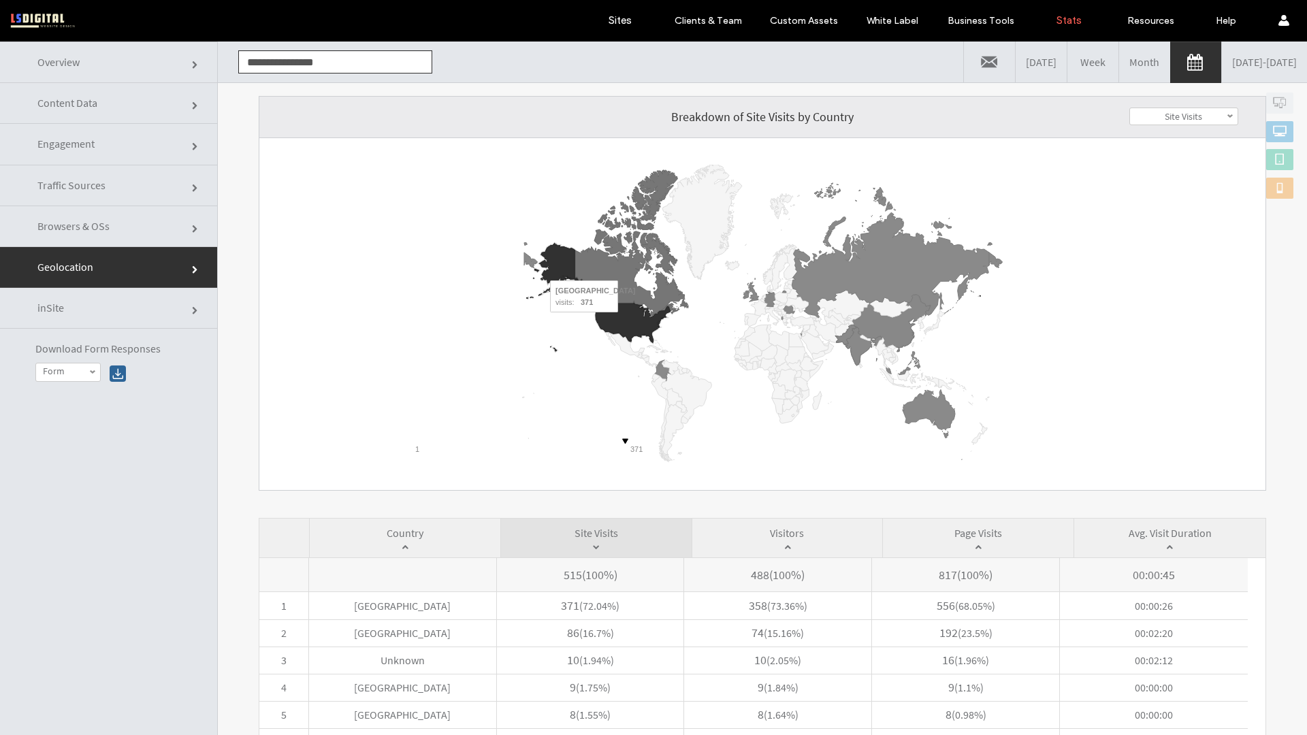
click at [621, 321] on icon "A chart." at bounding box center [632, 322] width 75 height 39
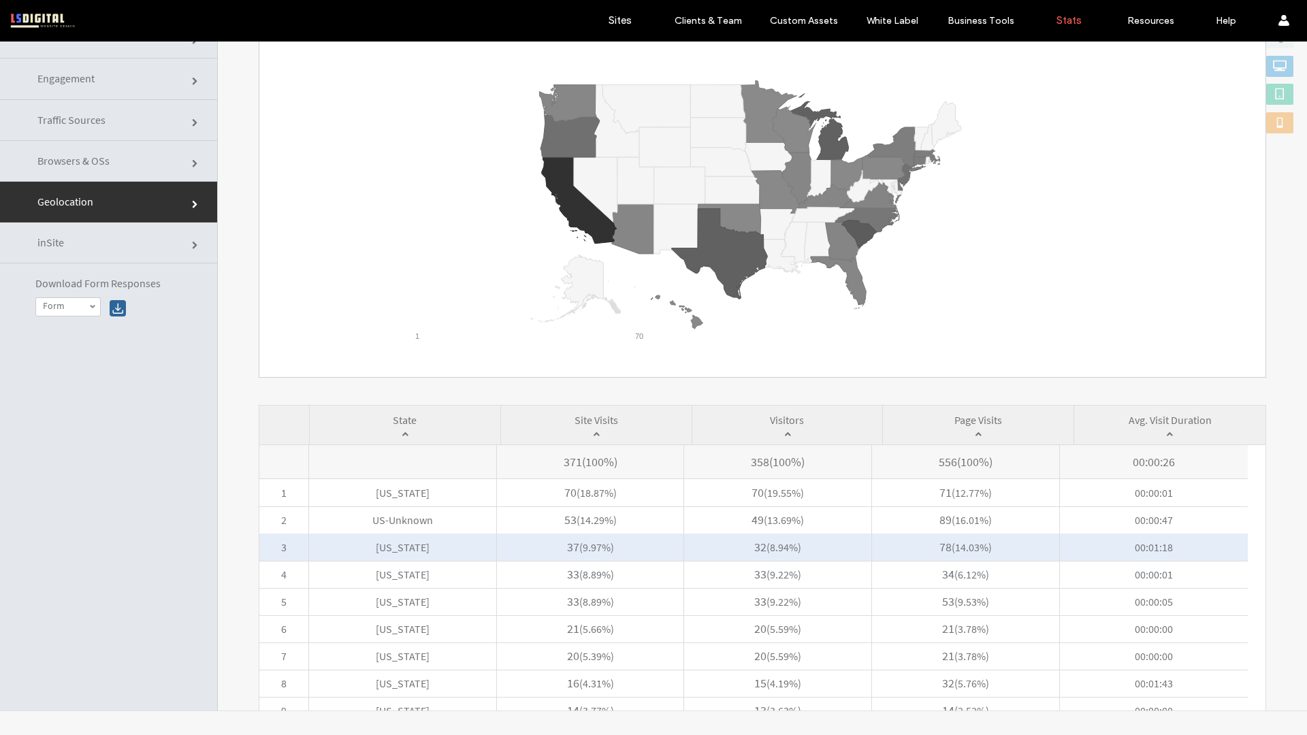
scroll to position [146, 0]
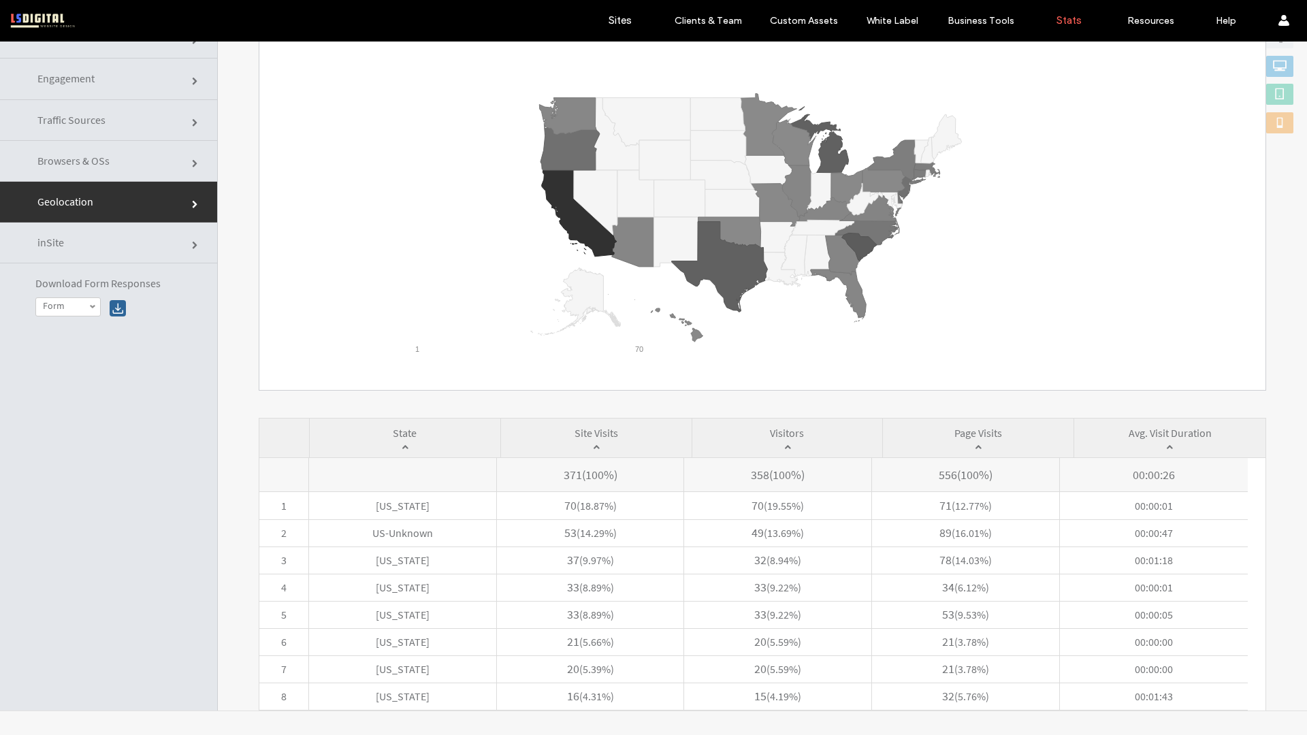
click at [141, 159] on link "Browsers & OSs" at bounding box center [108, 161] width 217 height 41
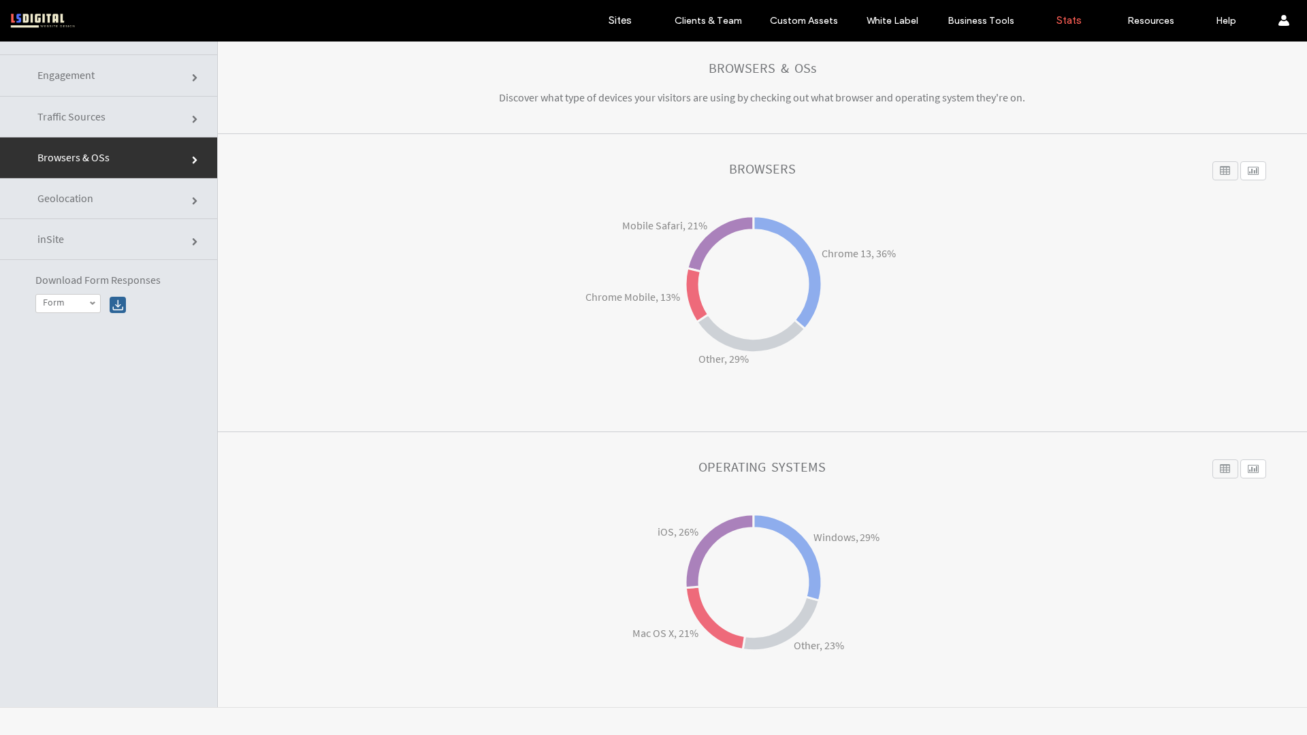
scroll to position [0, 0]
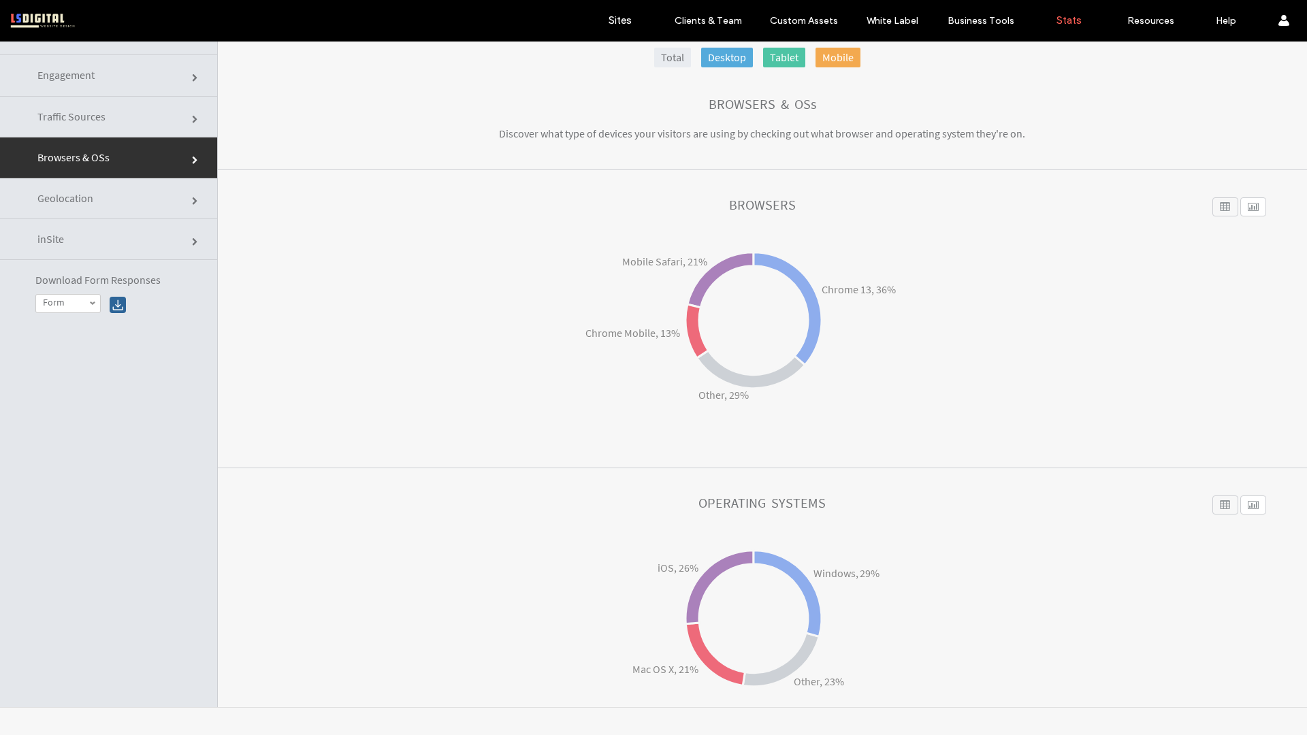
click at [120, 125] on link "Traffic Sources" at bounding box center [108, 117] width 217 height 41
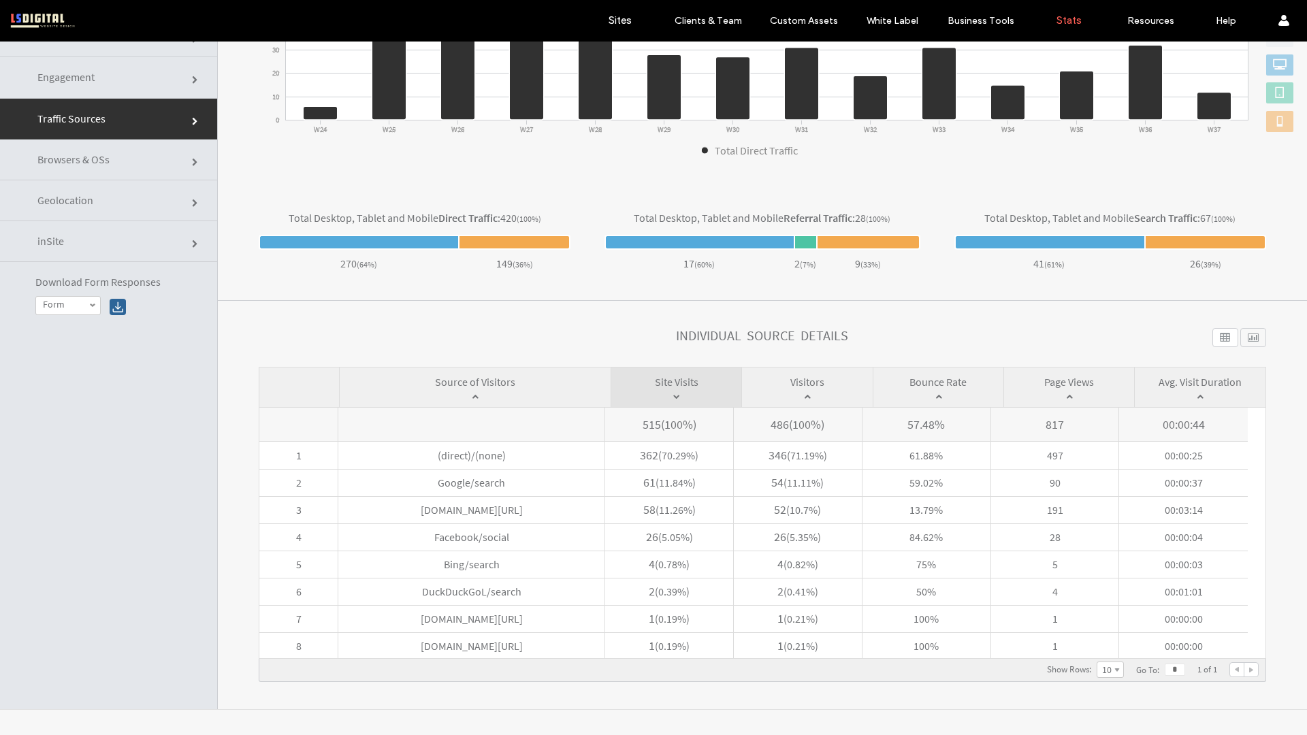
scroll to position [69, 0]
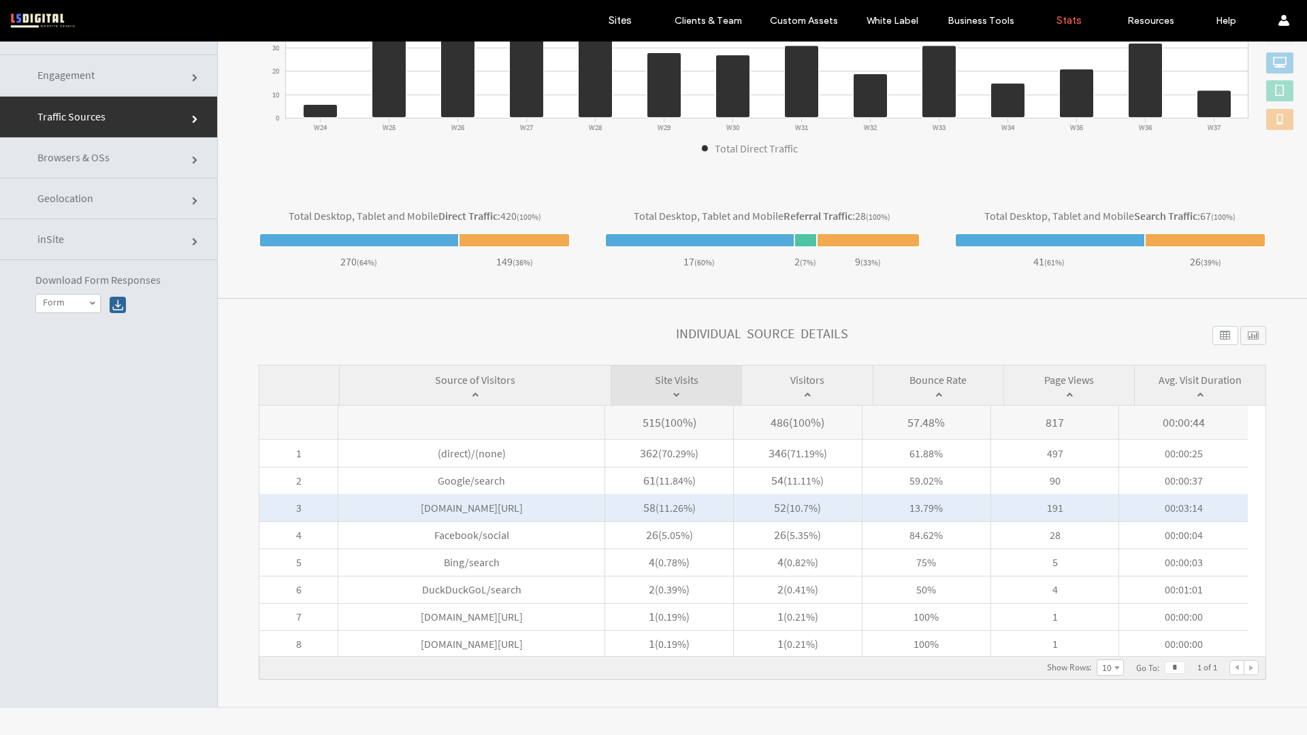
drag, startPoint x: 540, startPoint y: 509, endPoint x: 499, endPoint y: 497, distance: 42.4
click at [499, 497] on span "[DOMAIN_NAME][URL]" at bounding box center [471, 507] width 266 height 27
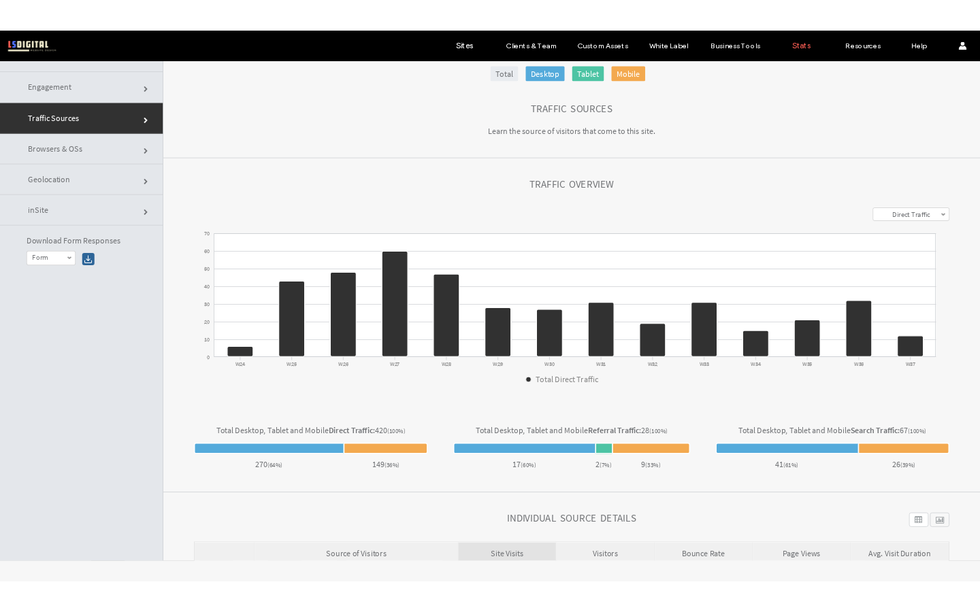
scroll to position [0, 0]
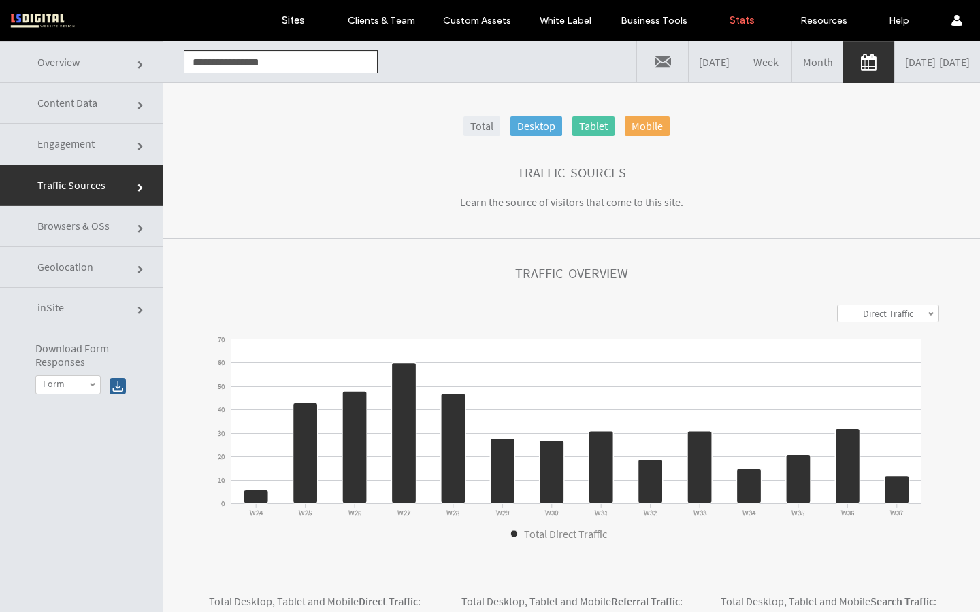
click at [119, 159] on link "Engagement" at bounding box center [81, 144] width 163 height 41
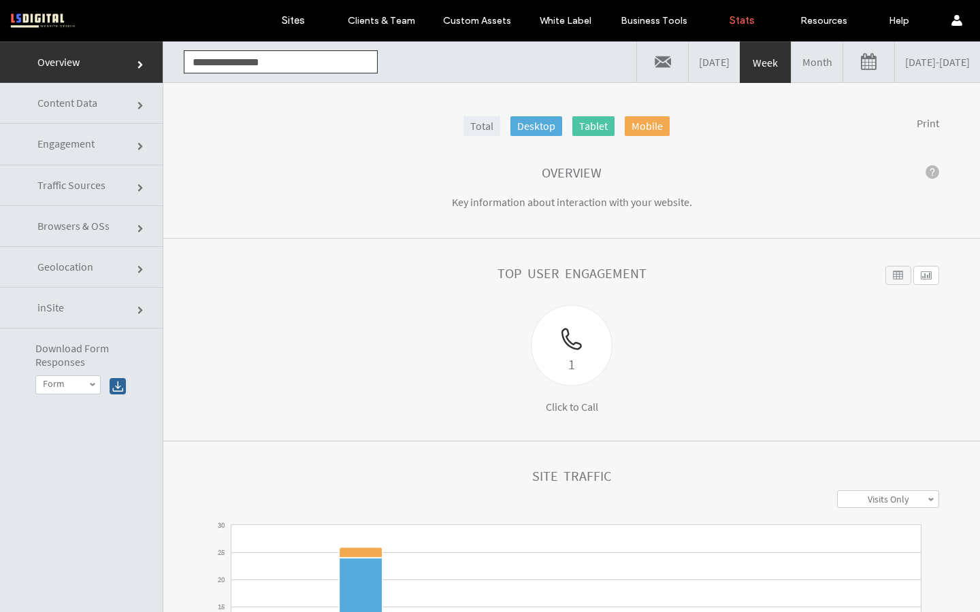
click at [115, 231] on link "Browsers & OSs" at bounding box center [81, 226] width 163 height 41
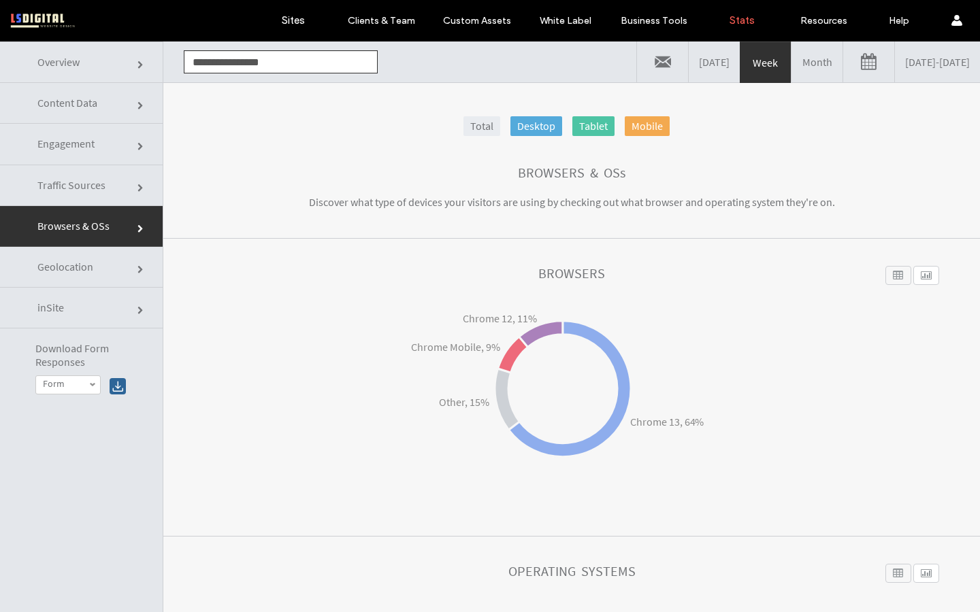
click at [100, 188] on span "Traffic Sources" at bounding box center [71, 185] width 68 height 14
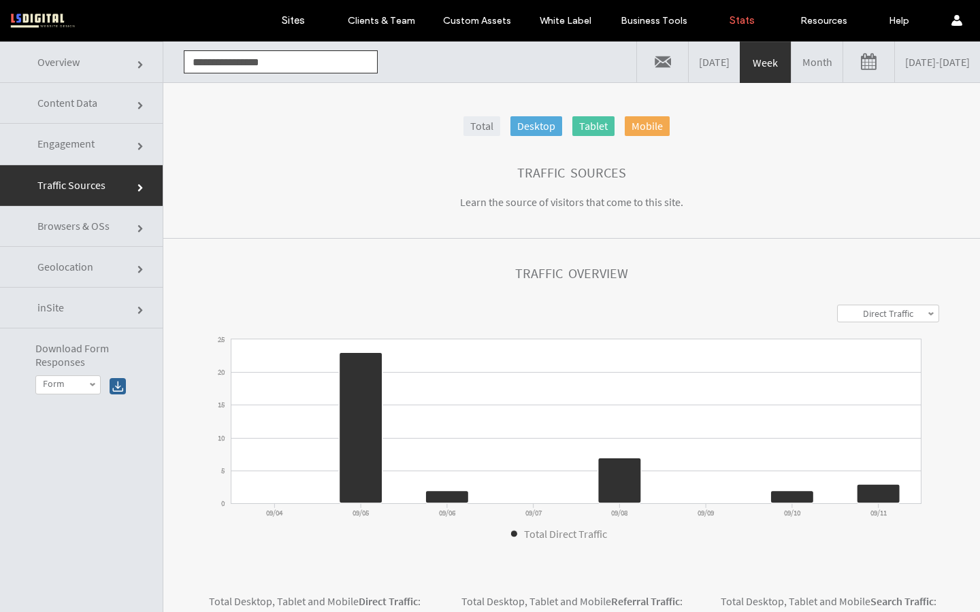
click at [915, 63] on link "[DATE] - [DATE]" at bounding box center [937, 62] width 85 height 41
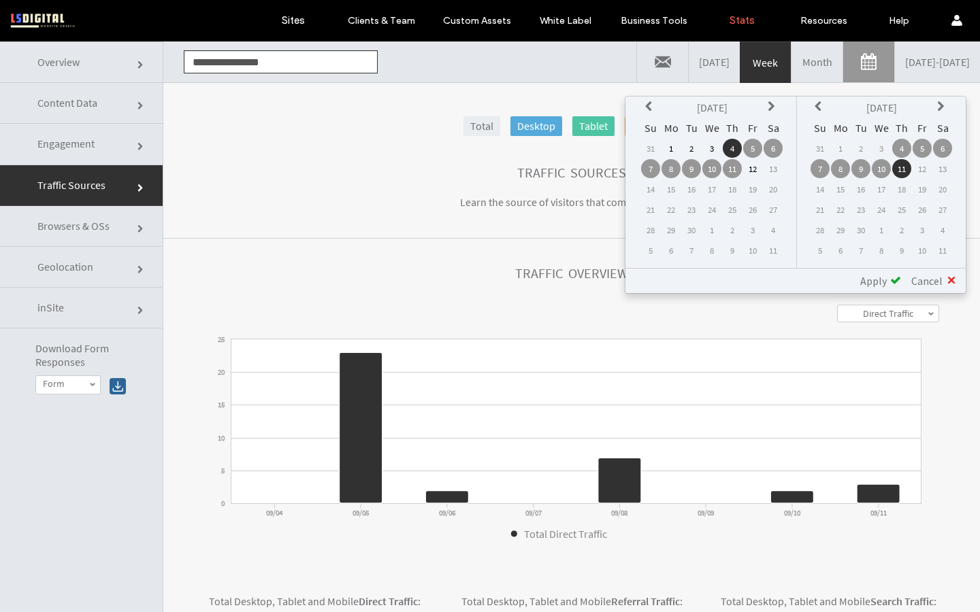
click at [652, 108] on icon at bounding box center [650, 106] width 11 height 11
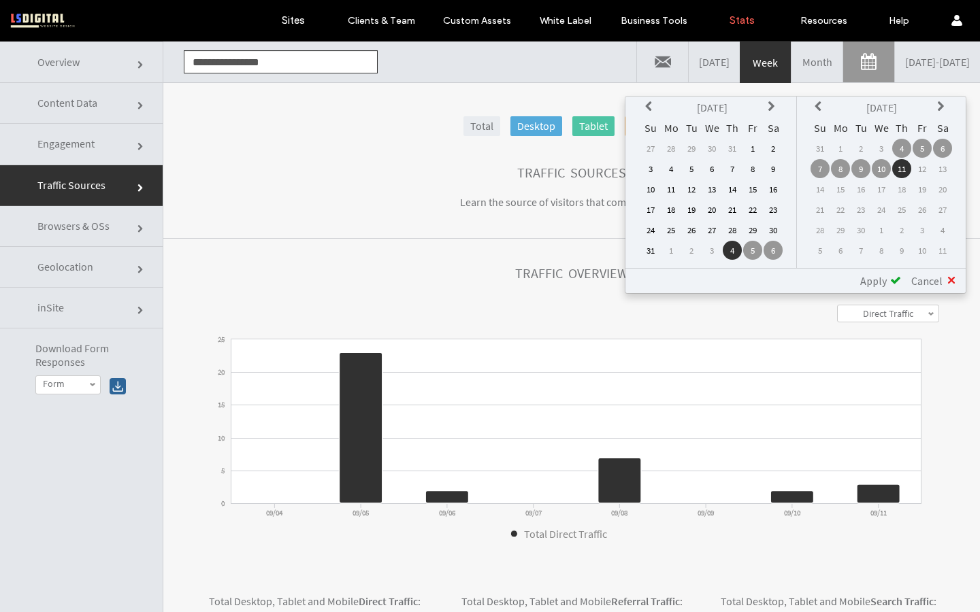
click at [753, 148] on td "1" at bounding box center [752, 148] width 19 height 19
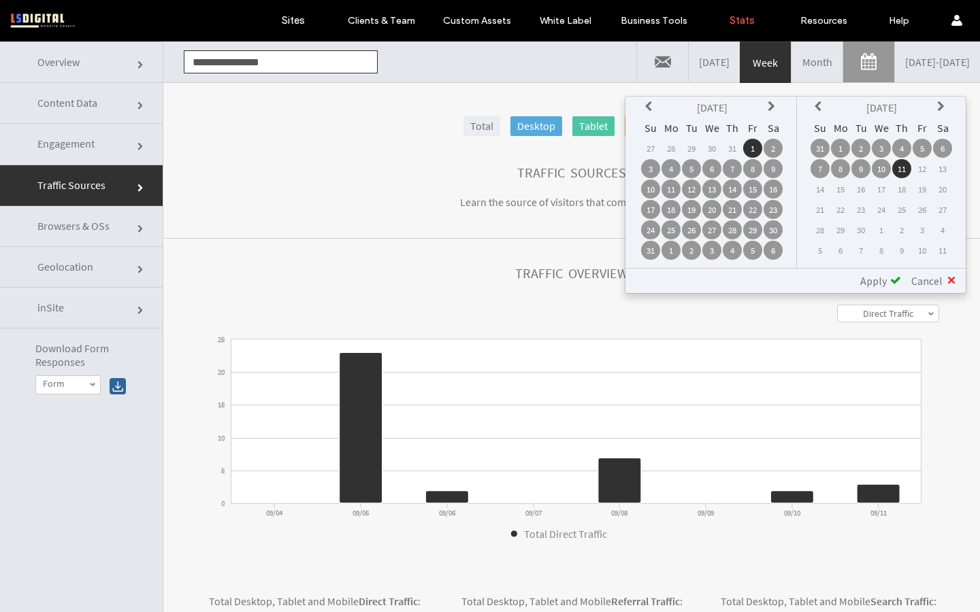
click at [881, 276] on span "Apply" at bounding box center [873, 281] width 27 height 14
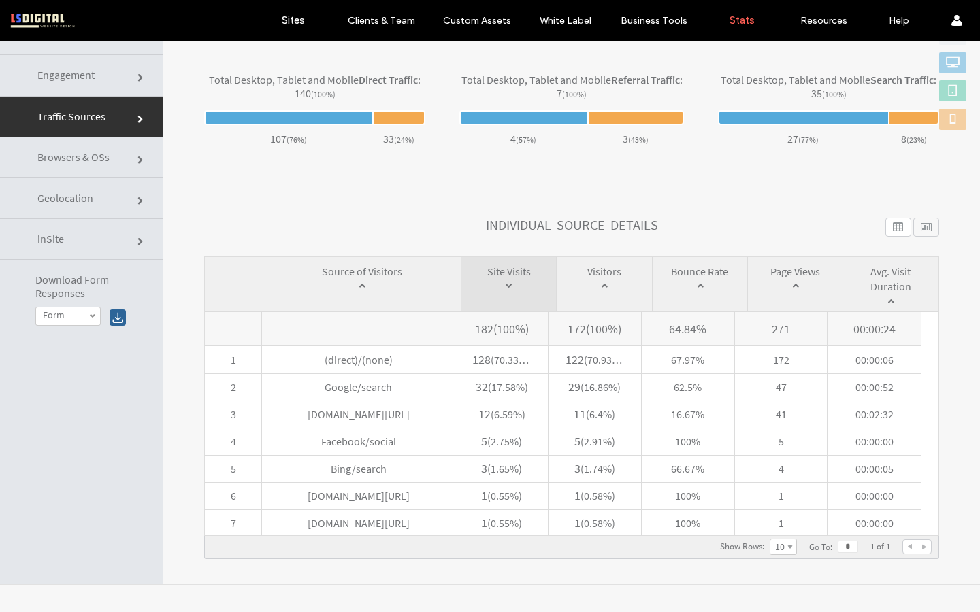
scroll to position [455, 0]
